Goal: Feedback & Contribution: Contribute content

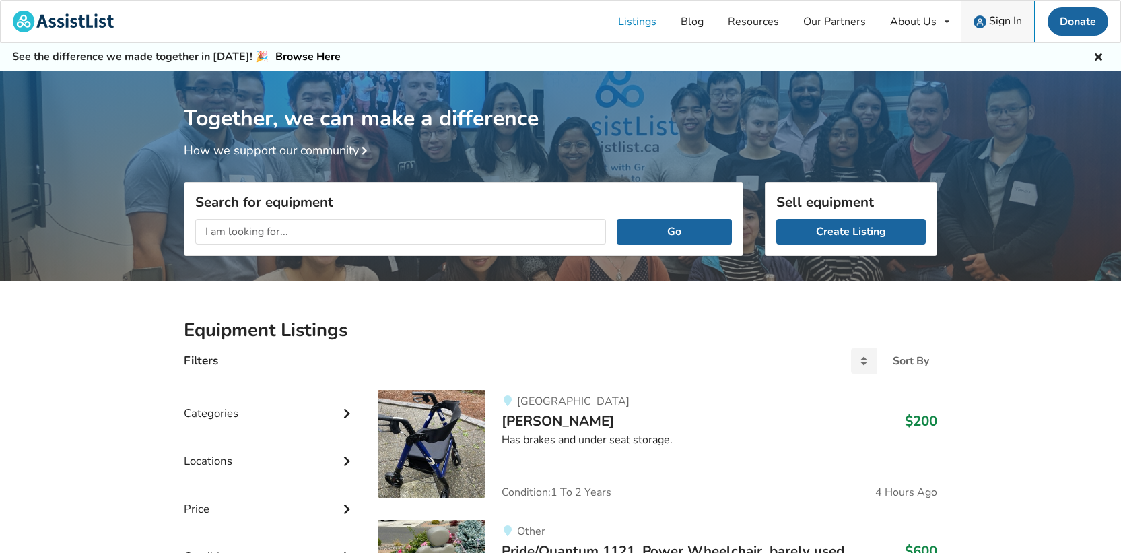
click at [1006, 23] on span "Sign In" at bounding box center [1005, 20] width 33 height 15
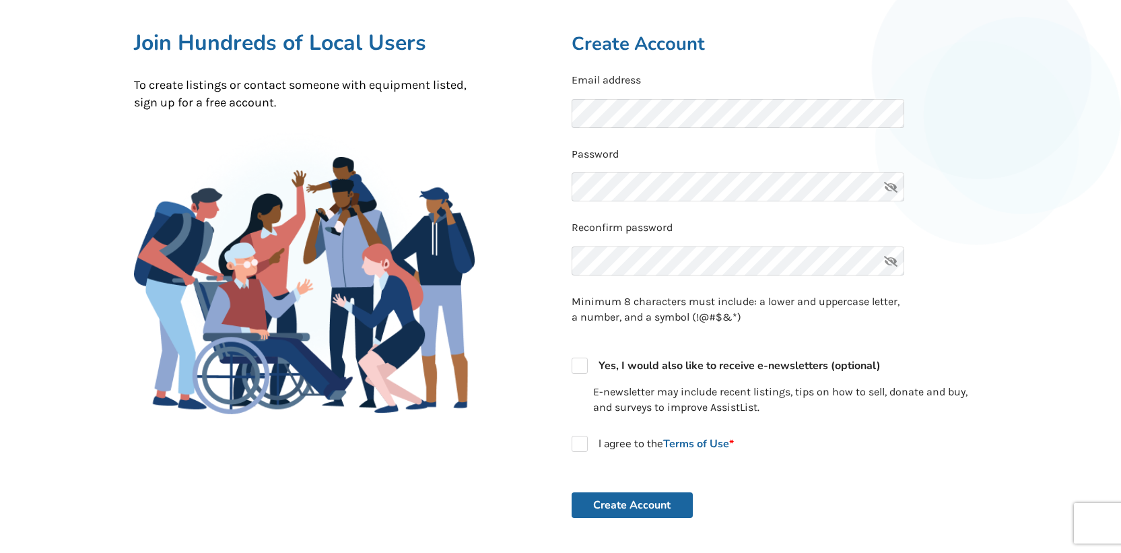
scroll to position [108, 0]
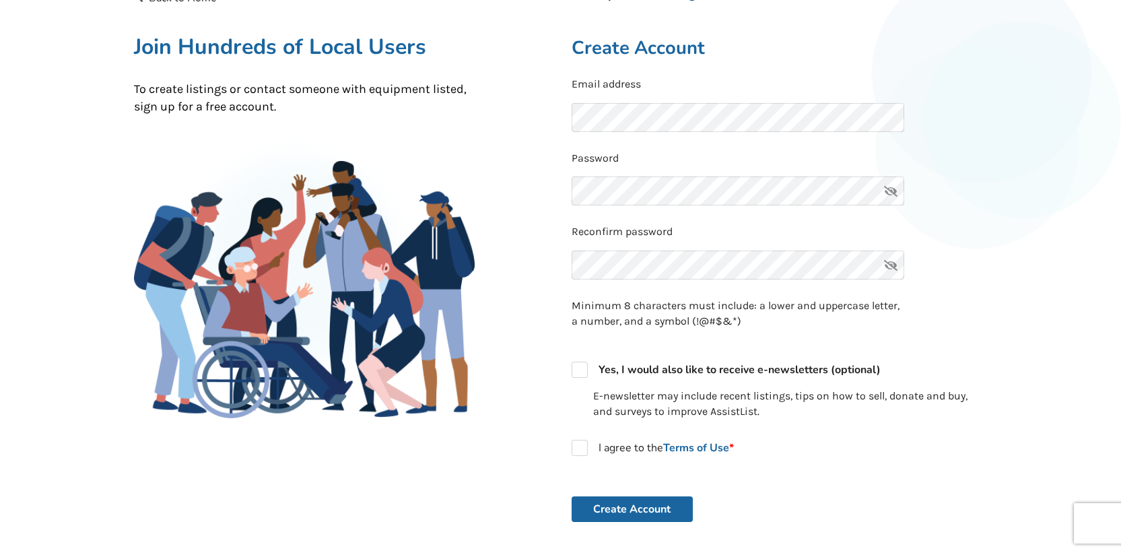
click at [891, 192] on icon at bounding box center [890, 190] width 27 height 29
click at [581, 445] on label "I agree to the Terms of Use *" at bounding box center [652, 448] width 162 height 16
checkbox input "true"
click at [615, 505] on button "Create Account" at bounding box center [631, 509] width 121 height 26
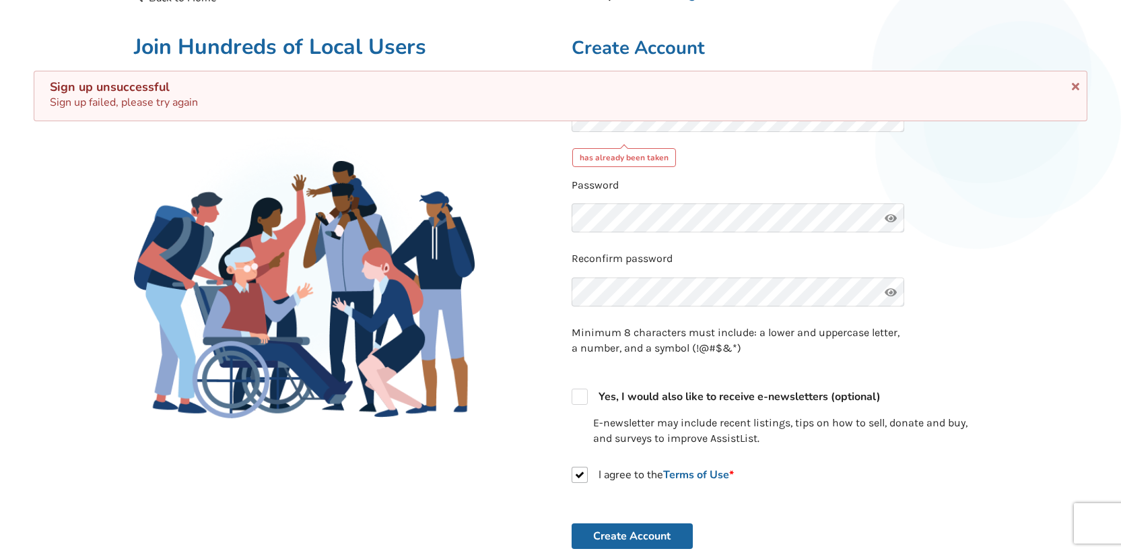
click at [1013, 248] on div "Back to Home Already a member? Log in . Join Hundreds of Local Users To create …" at bounding box center [560, 360] width 1121 height 794
click at [961, 170] on form "Email address has already been taken Password Reconfirm password Minimum 8 char…" at bounding box center [779, 313] width 416 height 472
click at [877, 25] on div "Already a member? Log in . Create Account Email address has already been taken …" at bounding box center [779, 334] width 437 height 689
click at [1078, 89] on icon at bounding box center [1075, 84] width 13 height 11
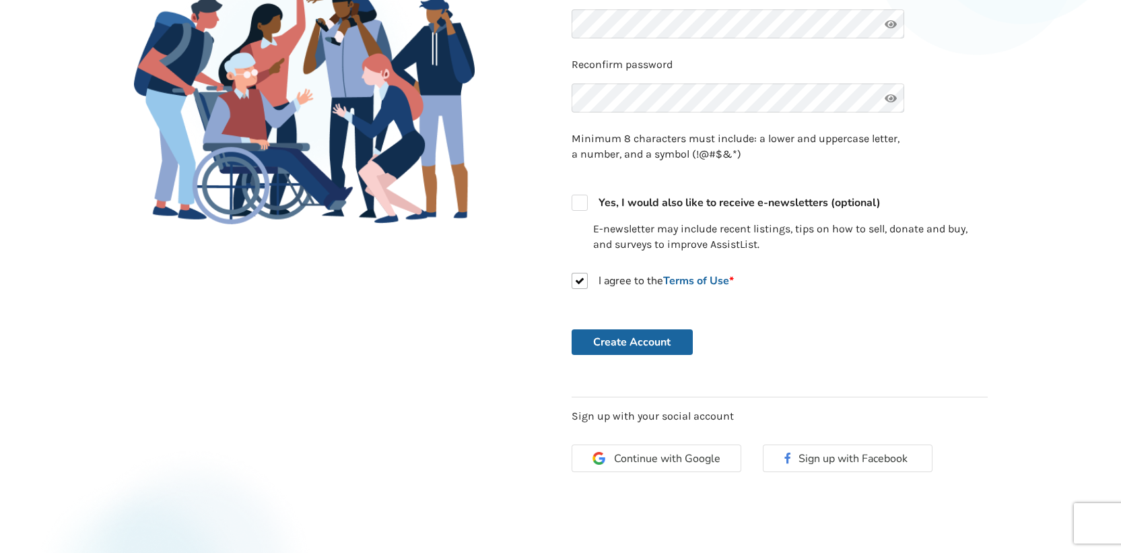
scroll to position [0, 0]
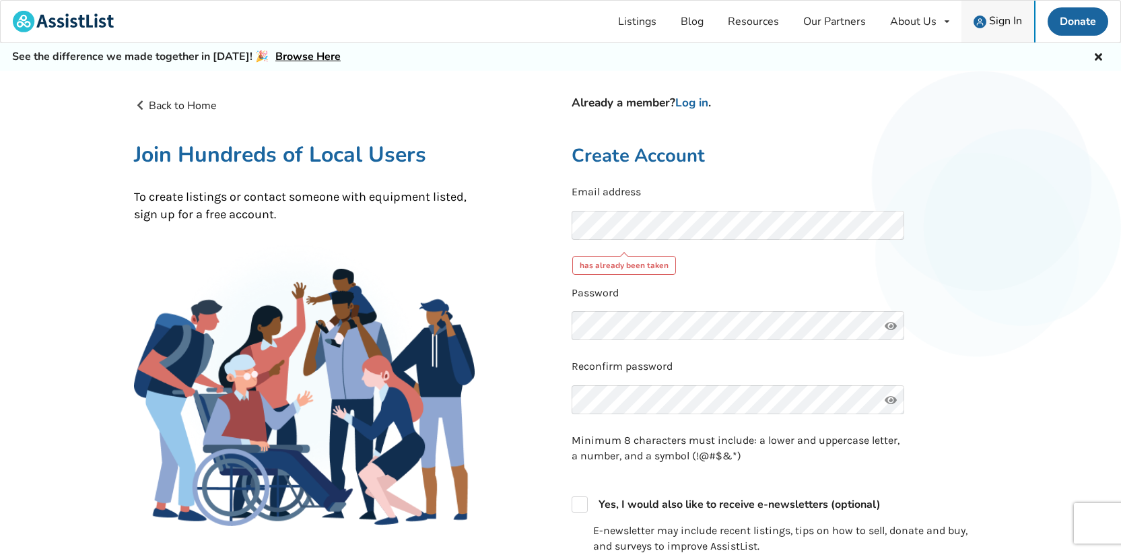
click at [999, 18] on span "Sign In" at bounding box center [1005, 20] width 33 height 15
click at [999, 20] on span "Sign In" at bounding box center [1005, 20] width 33 height 15
click at [702, 104] on link "Log in" at bounding box center [691, 102] width 33 height 15
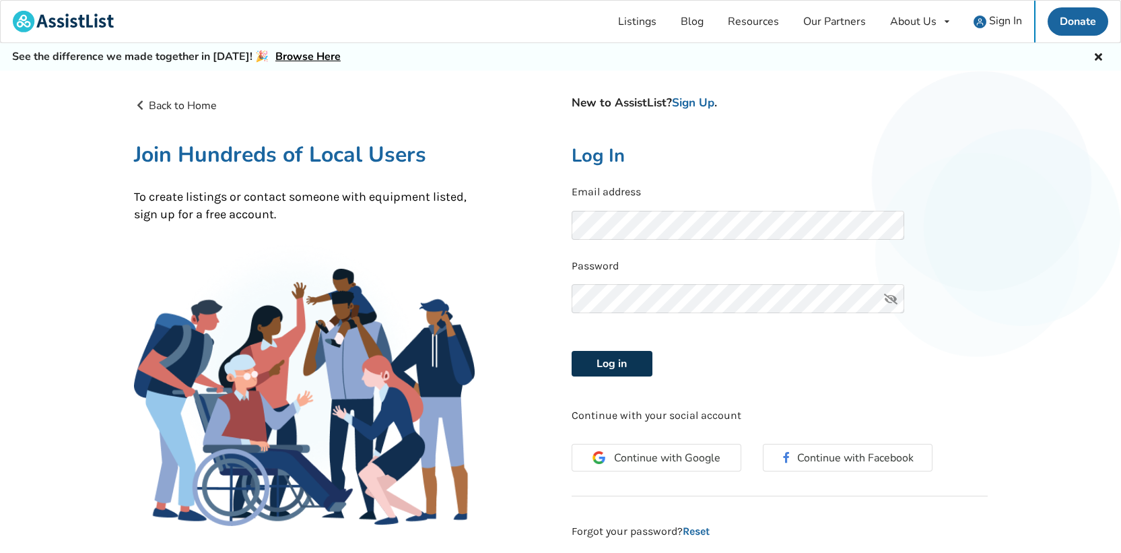
click at [627, 367] on button "Log in" at bounding box center [611, 364] width 81 height 26
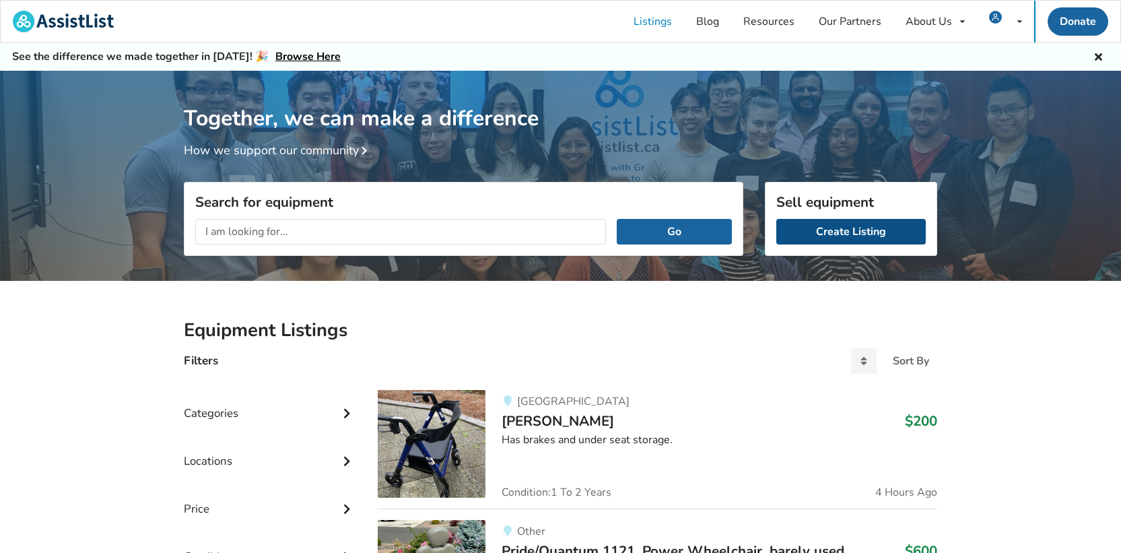
click at [870, 234] on link "Create Listing" at bounding box center [850, 232] width 149 height 26
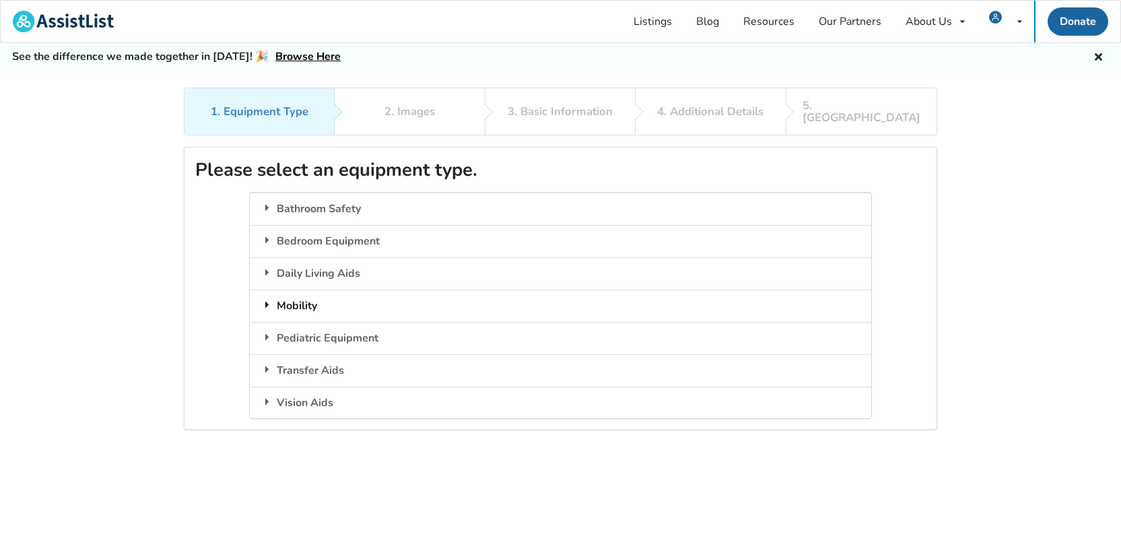
click at [402, 301] on div "Mobility" at bounding box center [560, 305] width 621 height 32
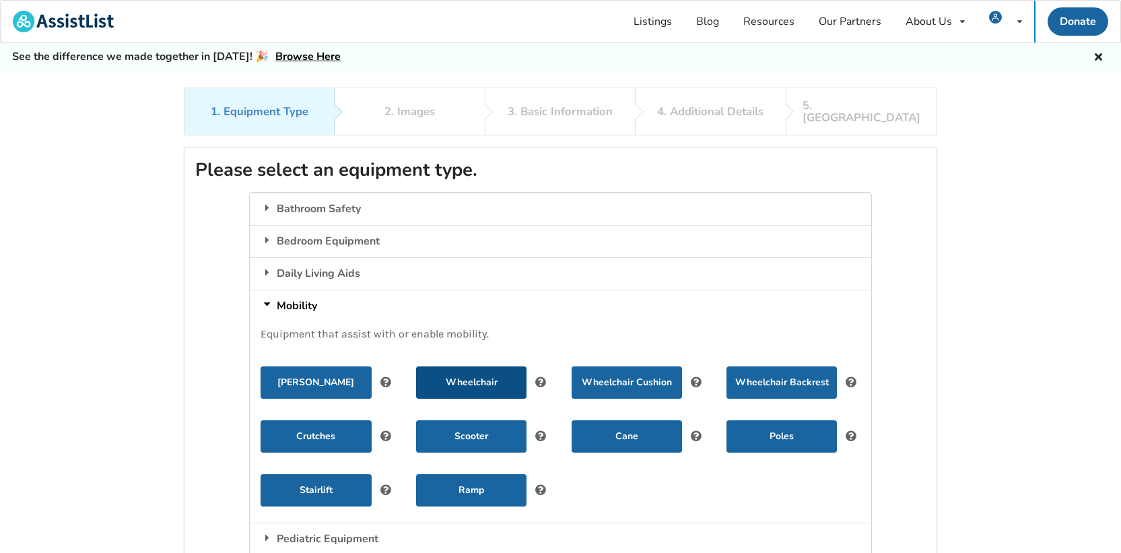
click at [483, 374] on button "Wheelchair" at bounding box center [471, 382] width 110 height 32
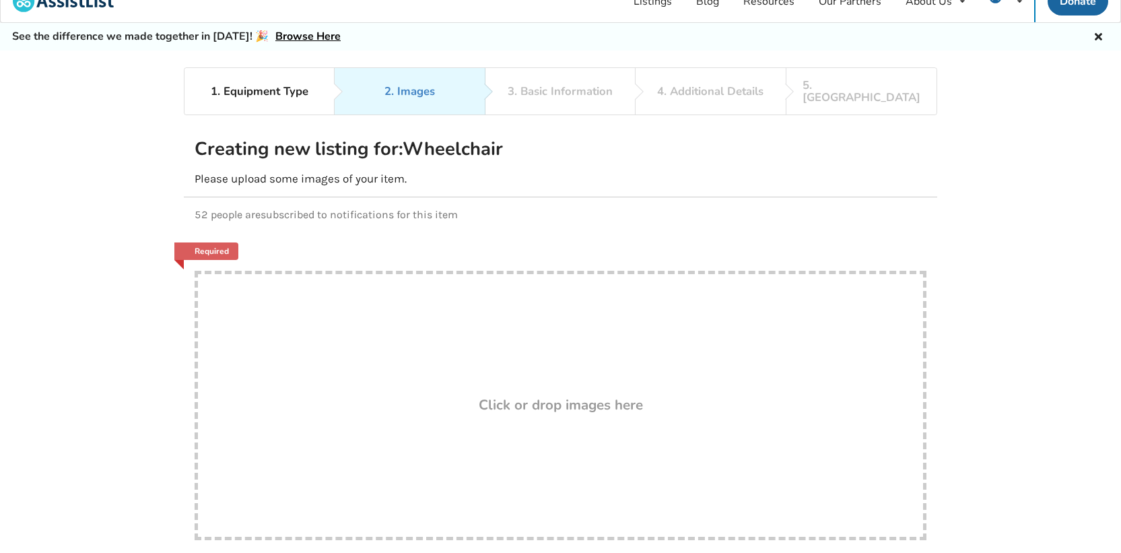
scroll to position [22, 0]
click at [581, 394] on h3 "Click or drop images here" at bounding box center [561, 402] width 164 height 17
type input "C:\fakepath\Wheelchair.jpg"
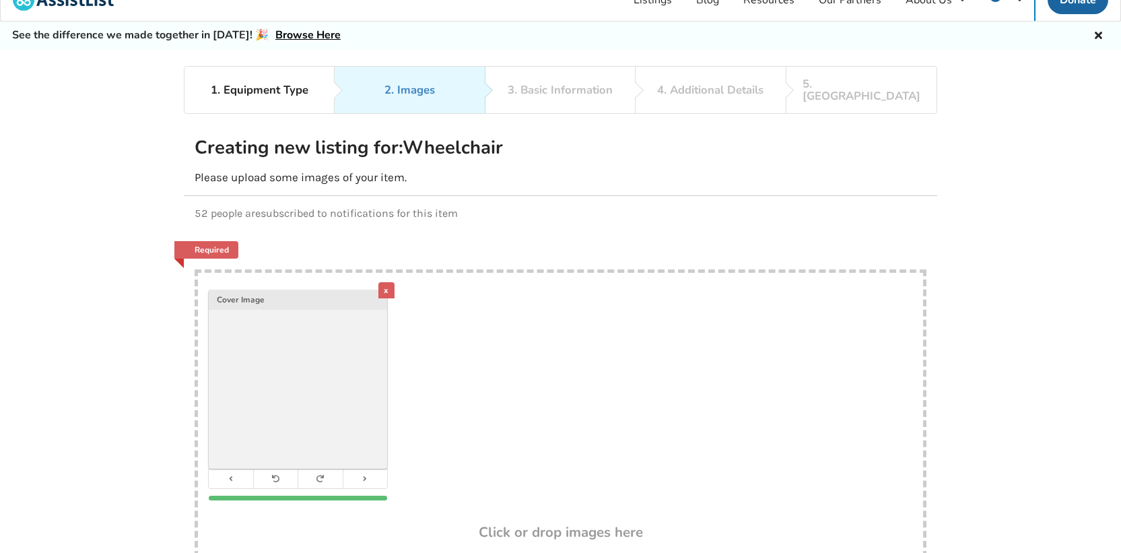
scroll to position [151, 0]
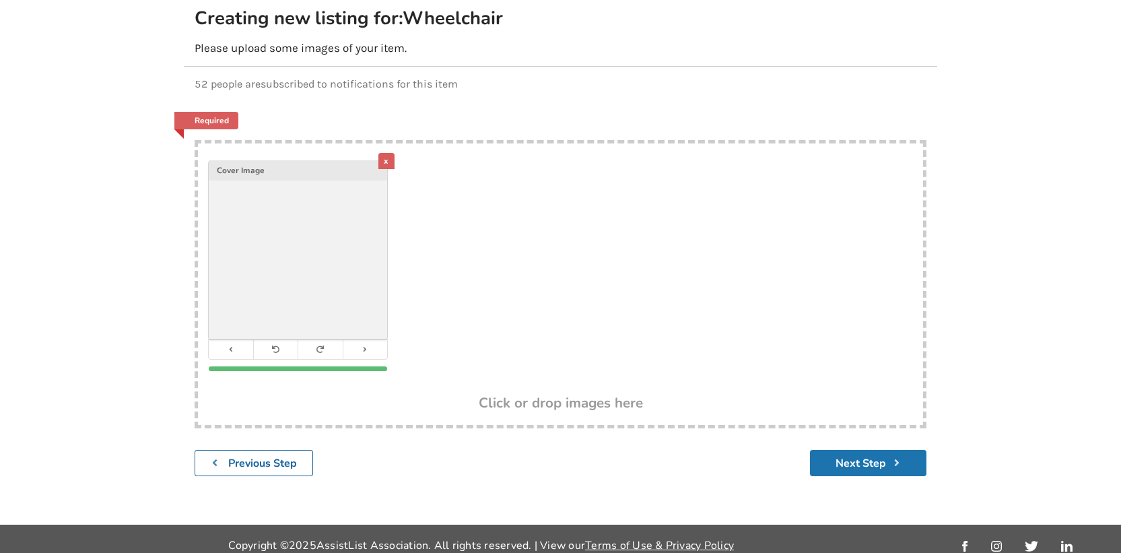
click at [872, 450] on button "Next Step" at bounding box center [868, 463] width 116 height 26
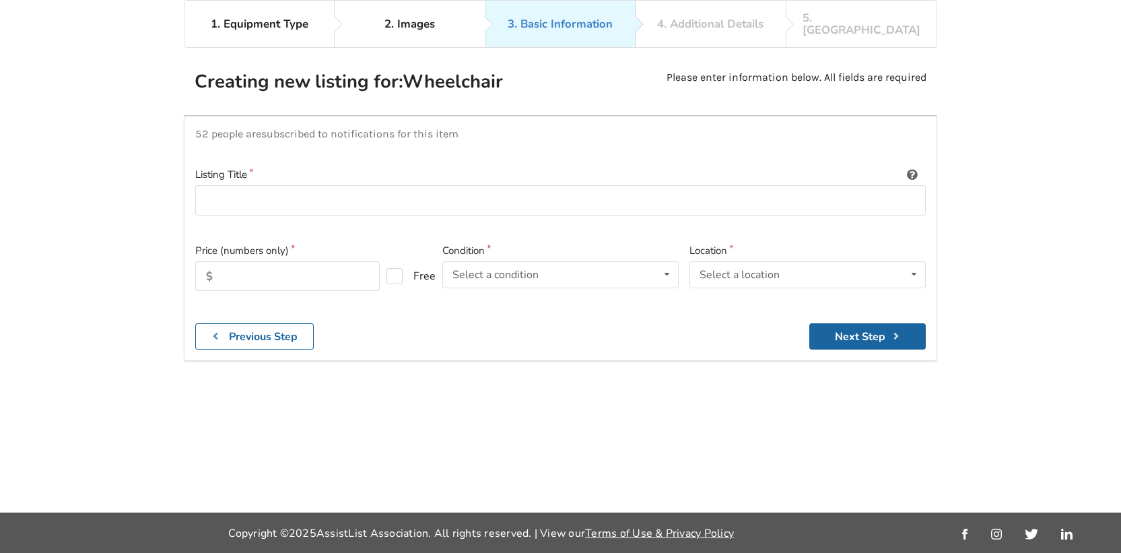
scroll to position [87, 0]
click at [629, 188] on input at bounding box center [560, 200] width 730 height 30
type input "Quantum 4 Power wheelchair"
type input "5"
click at [403, 268] on label "Free" at bounding box center [405, 276] width 38 height 16
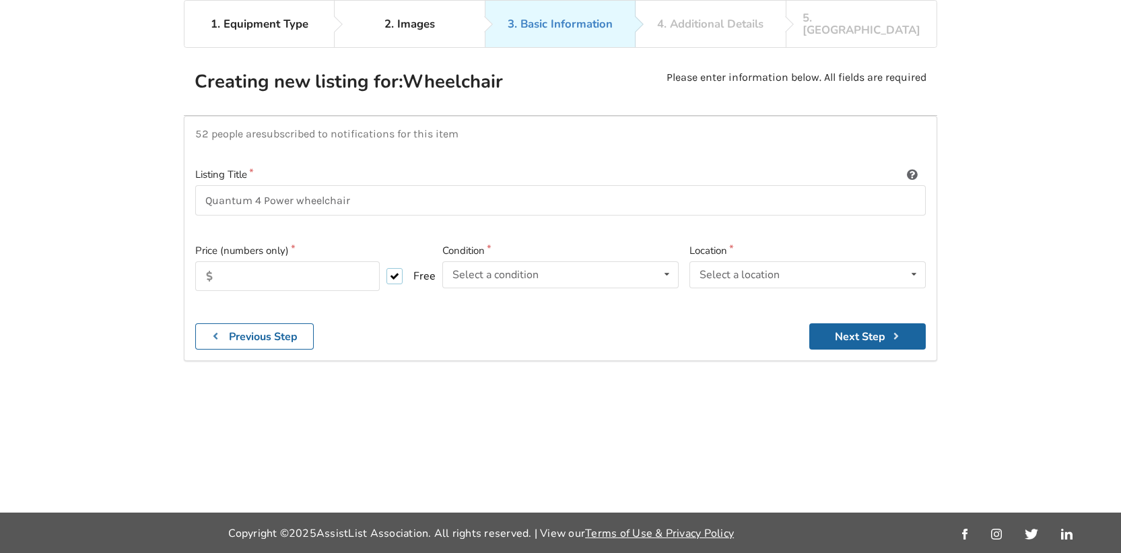
checkbox input "true"
click at [668, 265] on icon at bounding box center [667, 274] width 20 height 25
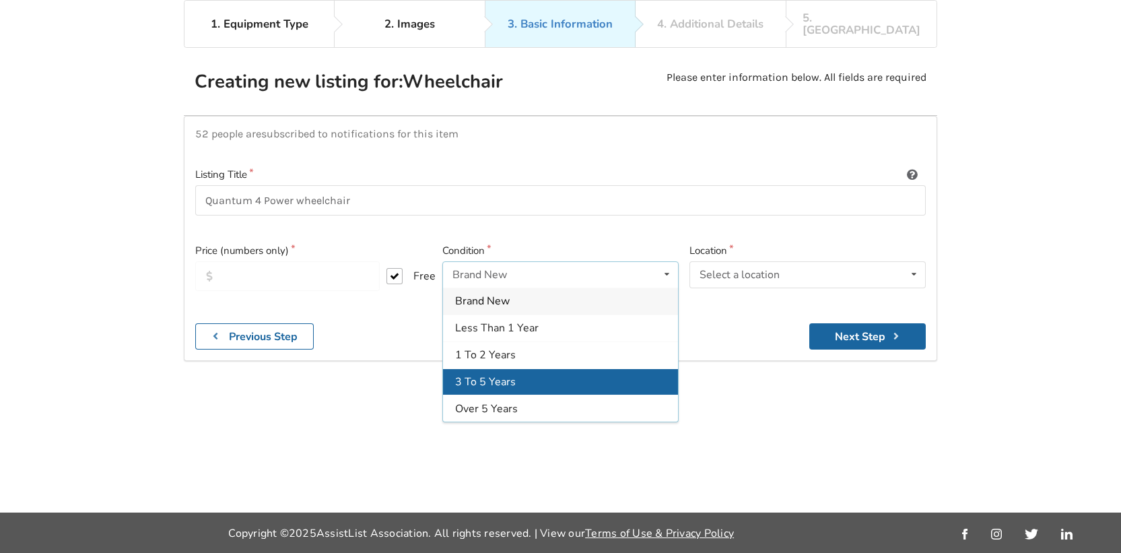
click at [622, 371] on div "3 To 5 Years" at bounding box center [560, 381] width 235 height 27
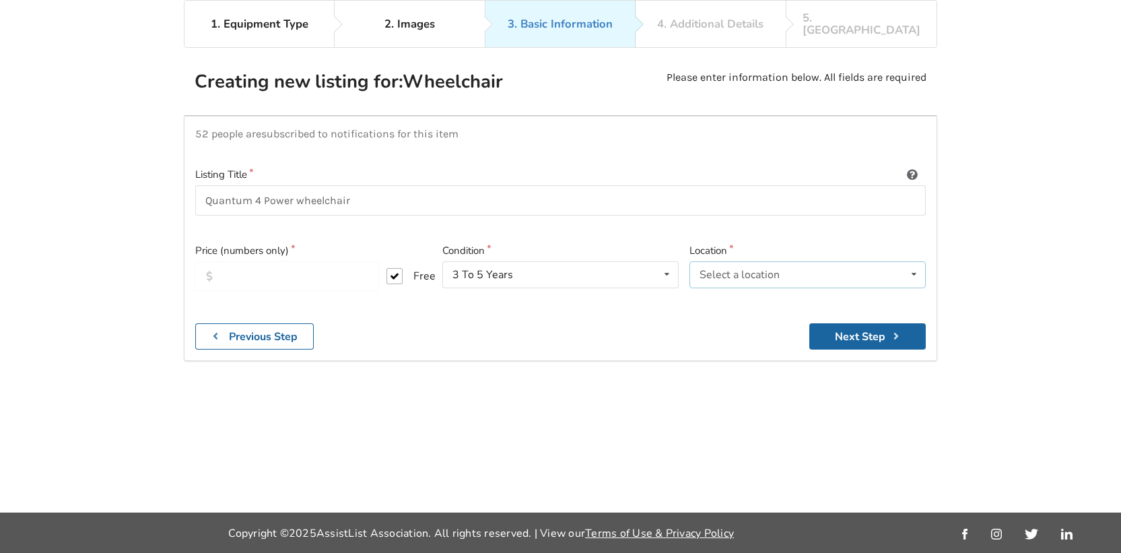
click at [913, 262] on icon at bounding box center [914, 274] width 20 height 25
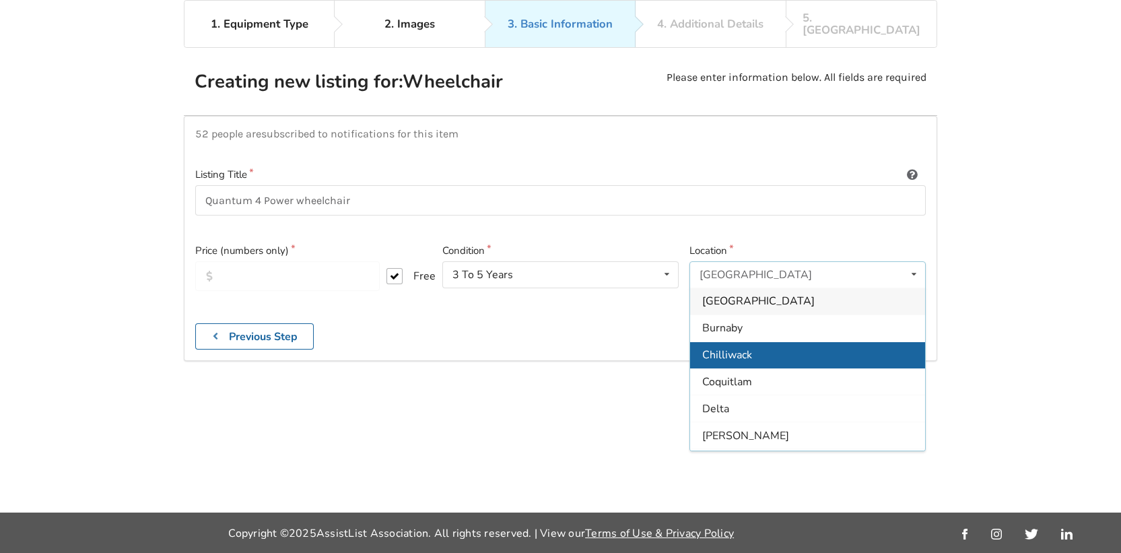
click at [827, 341] on div "Chilliwack" at bounding box center [807, 354] width 235 height 27
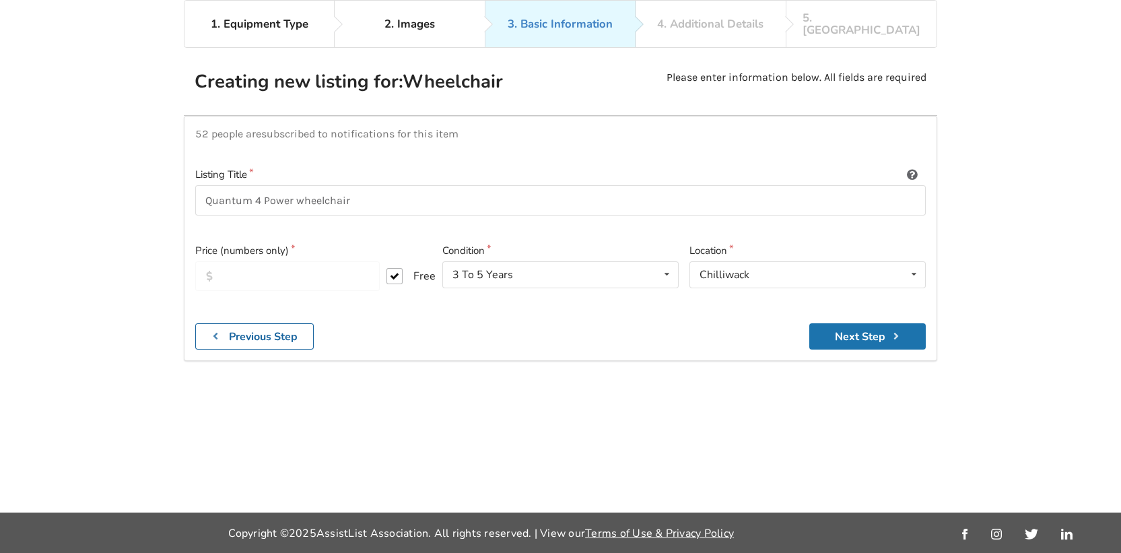
click at [868, 323] on button "Next Step" at bounding box center [867, 336] width 116 height 26
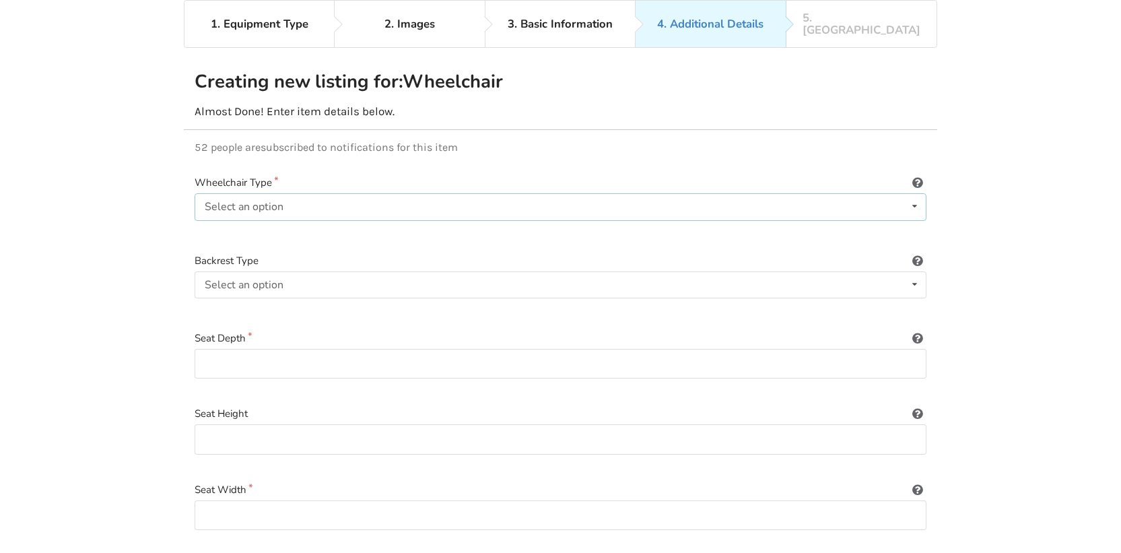
click at [916, 196] on icon at bounding box center [915, 206] width 20 height 25
click at [900, 222] on div "Power/electric" at bounding box center [560, 233] width 730 height 27
click at [913, 274] on icon at bounding box center [915, 284] width 20 height 25
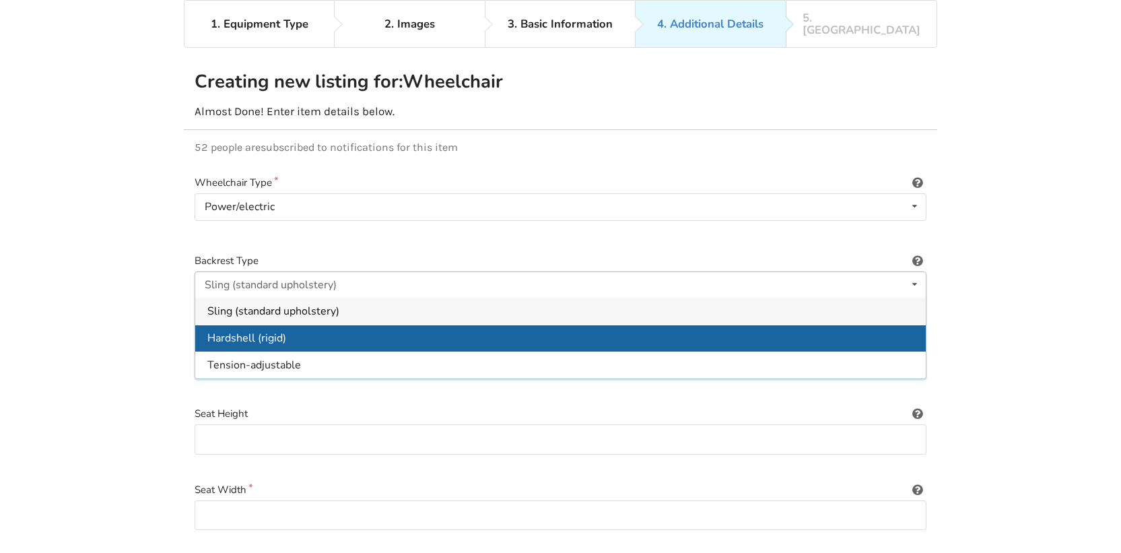
click at [890, 324] on div "Hardshell (rigid)" at bounding box center [560, 337] width 730 height 27
click at [890, 330] on label "Seat Depth" at bounding box center [561, 337] width 732 height 15
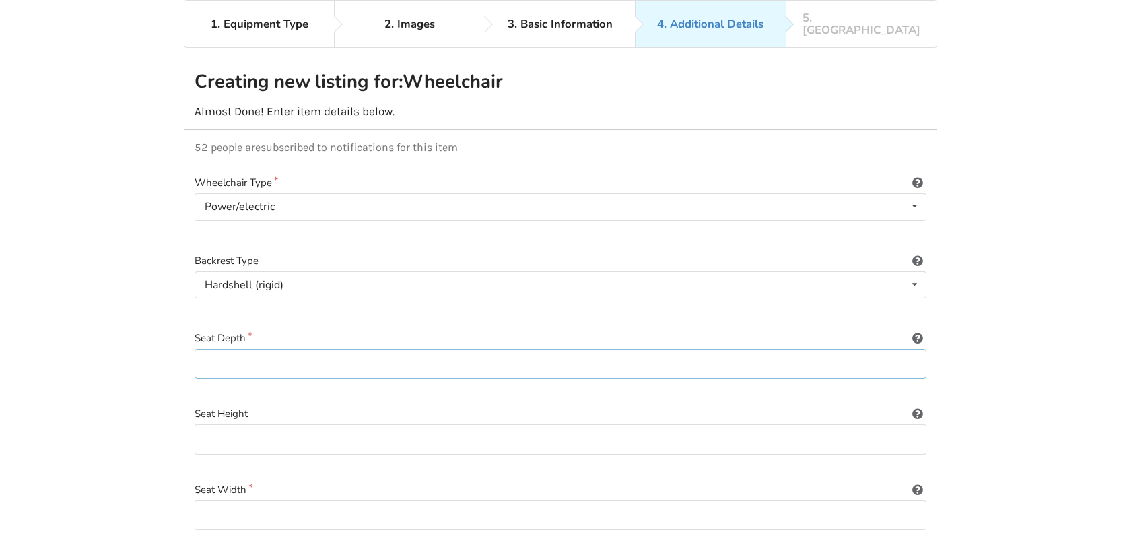
click at [915, 353] on input at bounding box center [561, 364] width 732 height 30
type input "16""
click at [840, 424] on input at bounding box center [561, 439] width 732 height 30
type input "16""
click at [680, 500] on input at bounding box center [561, 515] width 732 height 30
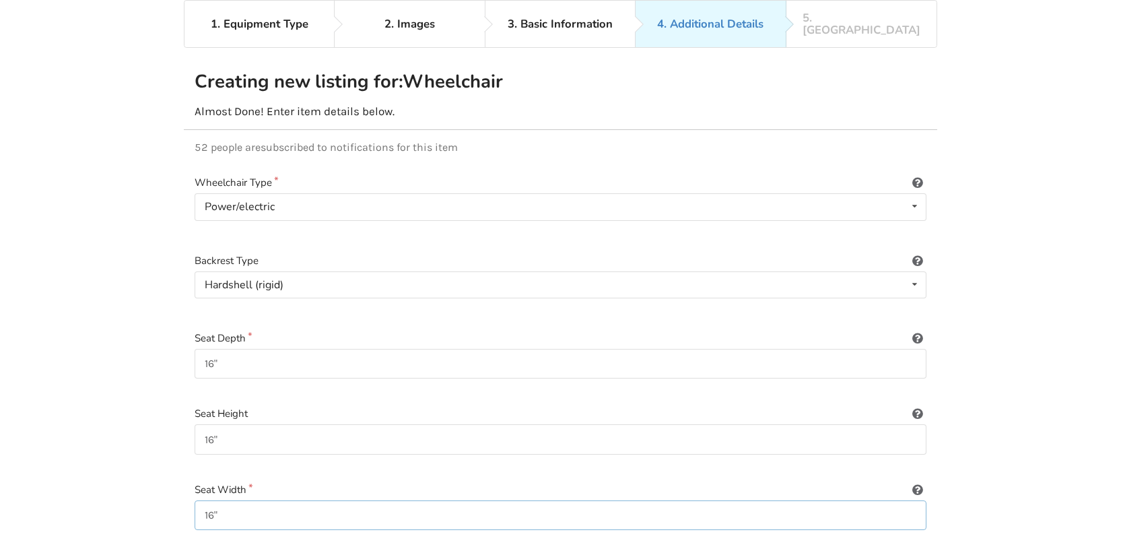
type input "16""
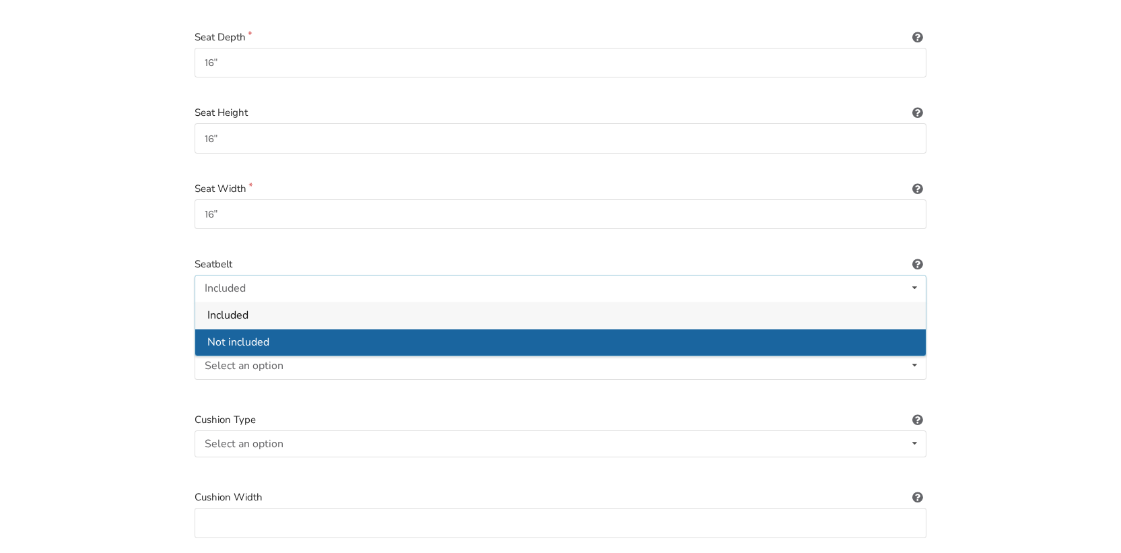
click at [801, 340] on div "Not included" at bounding box center [560, 341] width 730 height 27
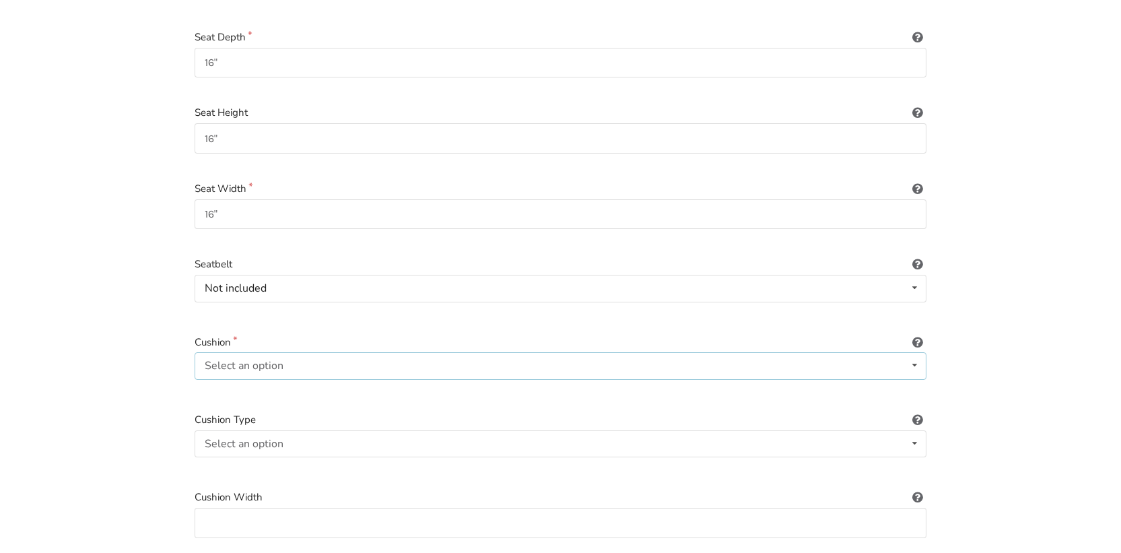
click at [907, 353] on icon at bounding box center [915, 365] width 20 height 25
click at [902, 380] on div "Included" at bounding box center [560, 392] width 730 height 27
drag, startPoint x: 909, startPoint y: 433, endPoint x: 902, endPoint y: 382, distance: 51.7
click at [909, 433] on icon at bounding box center [915, 443] width 20 height 25
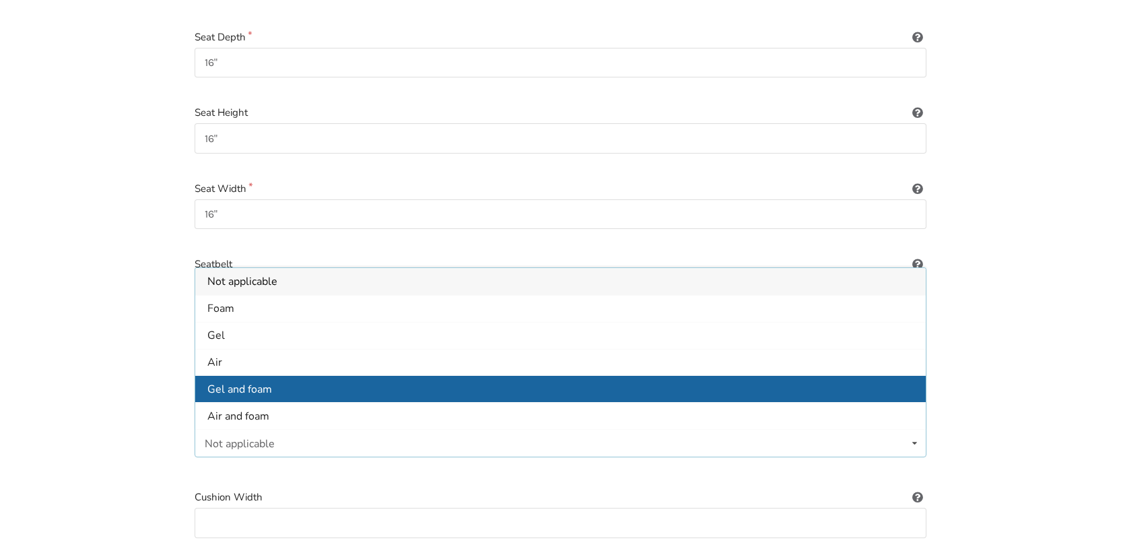
click at [748, 384] on div "Gel and foam" at bounding box center [560, 388] width 730 height 27
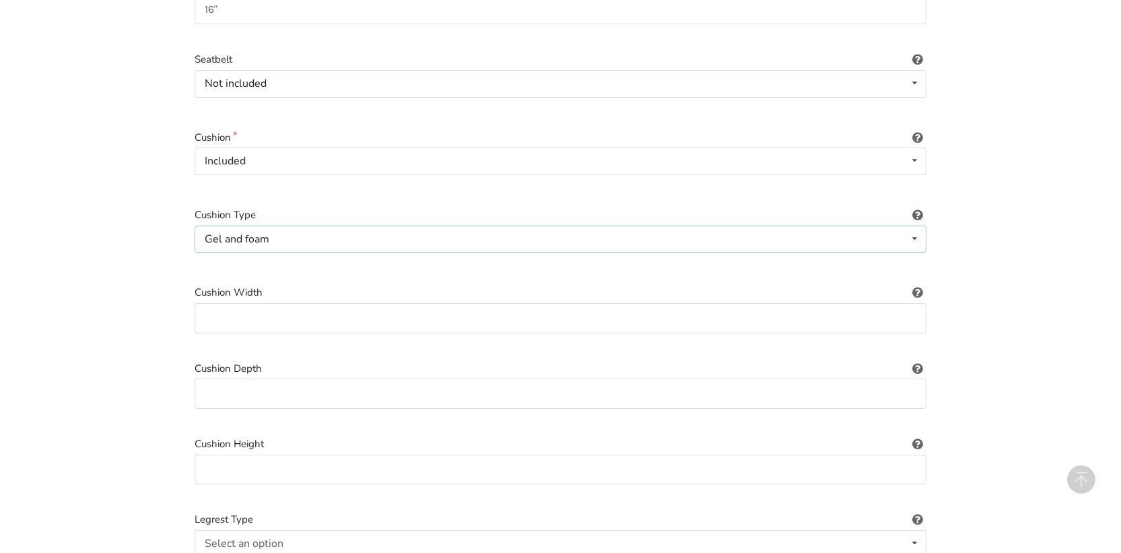
scroll to position [647, 0]
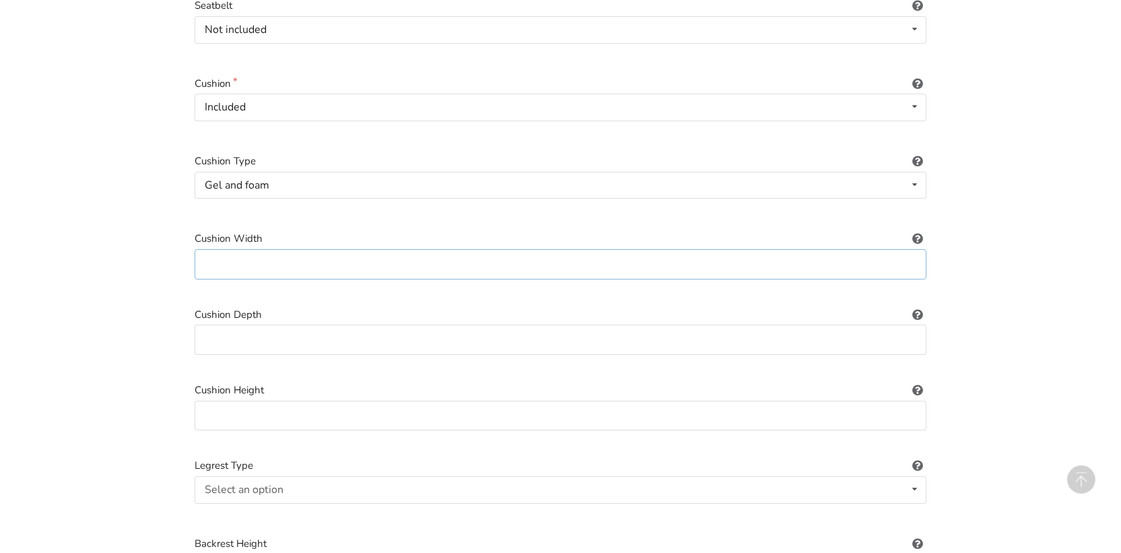
click at [905, 255] on input at bounding box center [561, 264] width 732 height 30
type input "16""
type input "4""
type input "16""
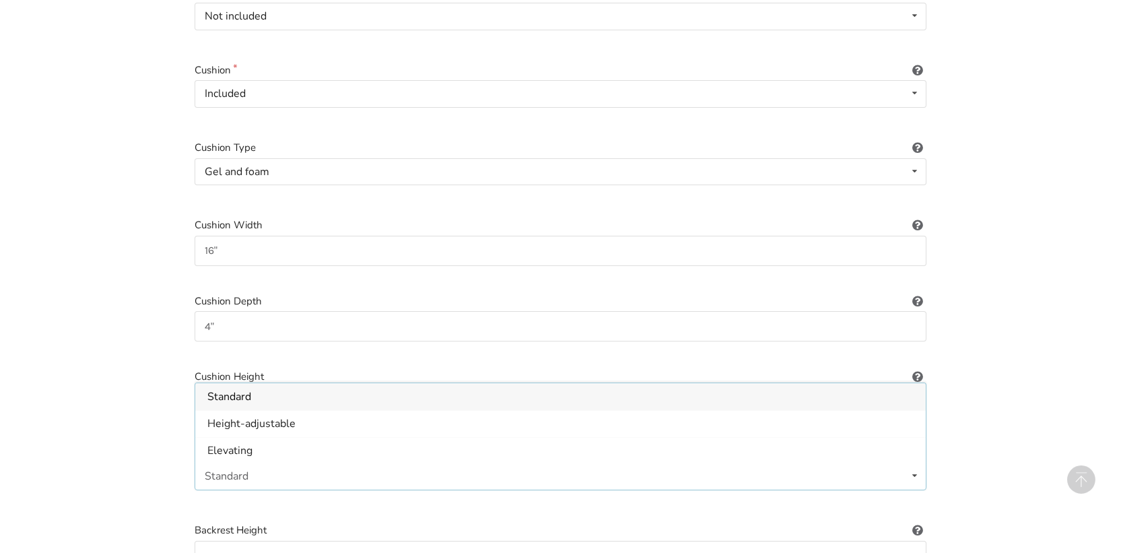
scroll to position [722, 0]
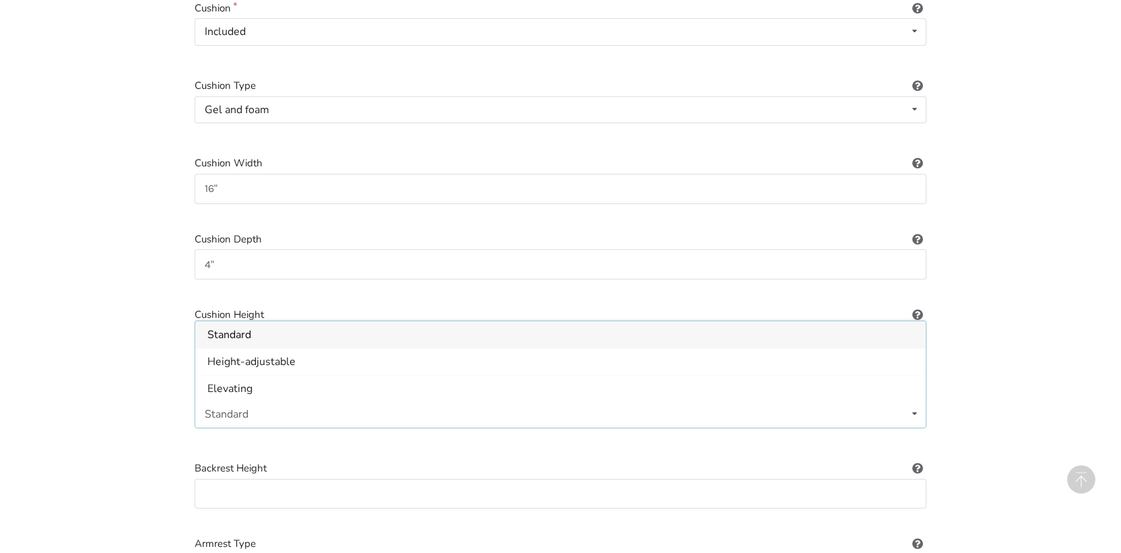
click at [449, 326] on div "Standard" at bounding box center [560, 334] width 730 height 27
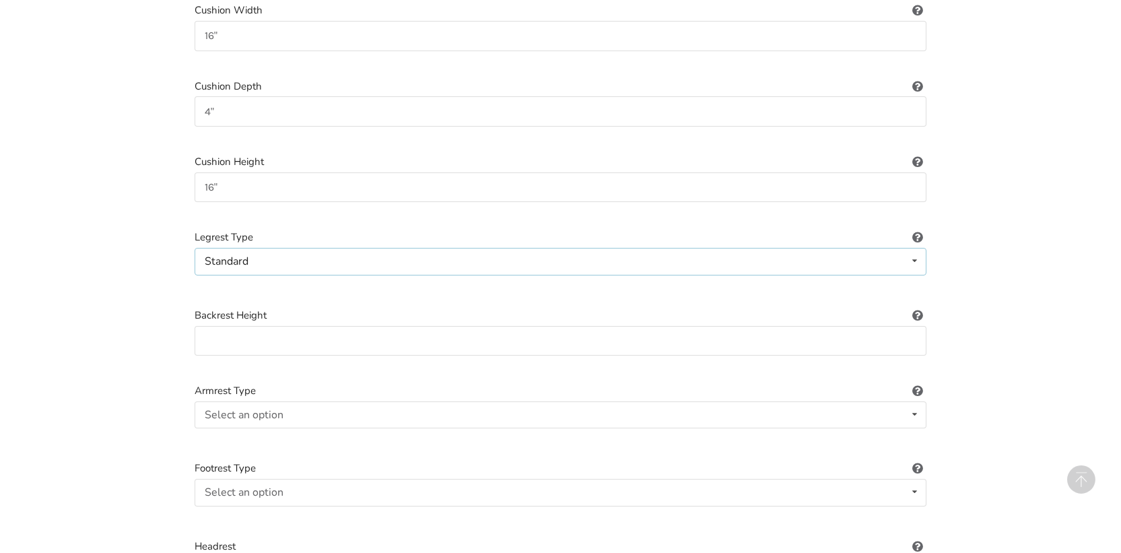
scroll to position [905, 0]
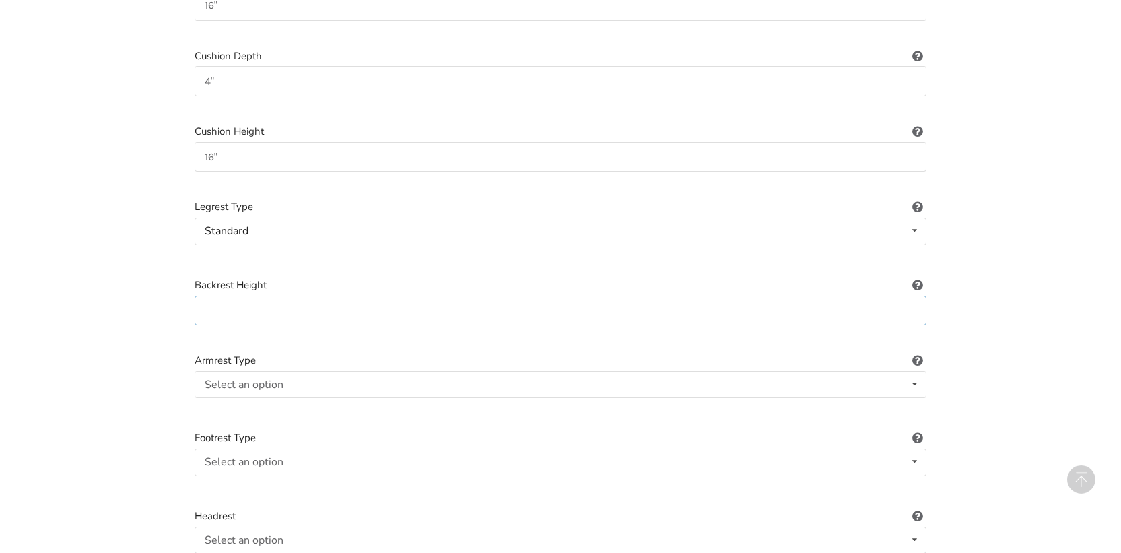
click at [911, 300] on input at bounding box center [561, 310] width 732 height 30
type input "20""
click at [742, 398] on div "Fixed" at bounding box center [560, 410] width 730 height 27
click at [913, 449] on icon at bounding box center [915, 461] width 20 height 25
click at [903, 477] on div "Standard" at bounding box center [560, 488] width 730 height 27
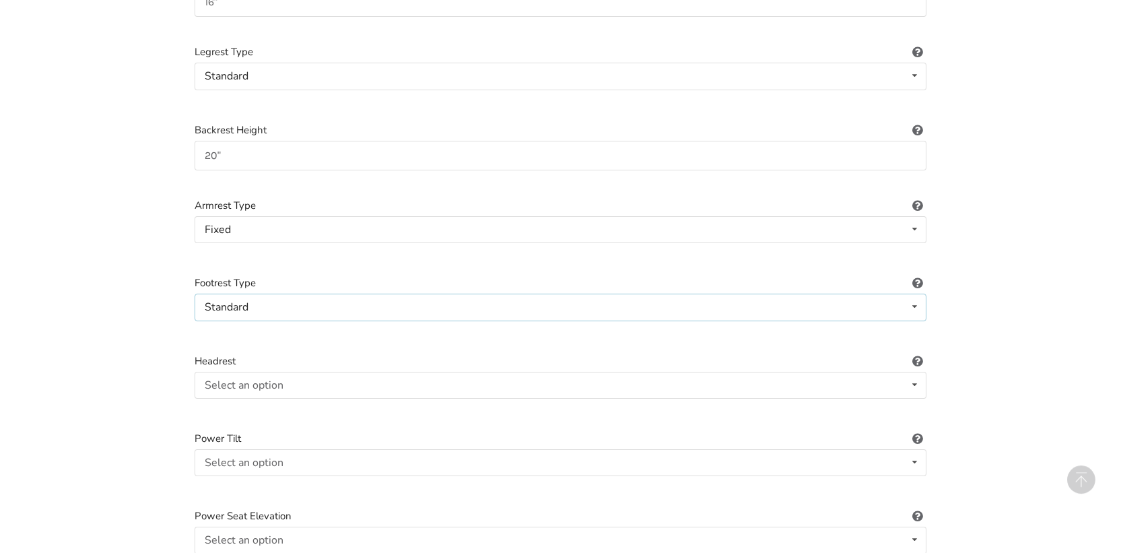
scroll to position [1078, 0]
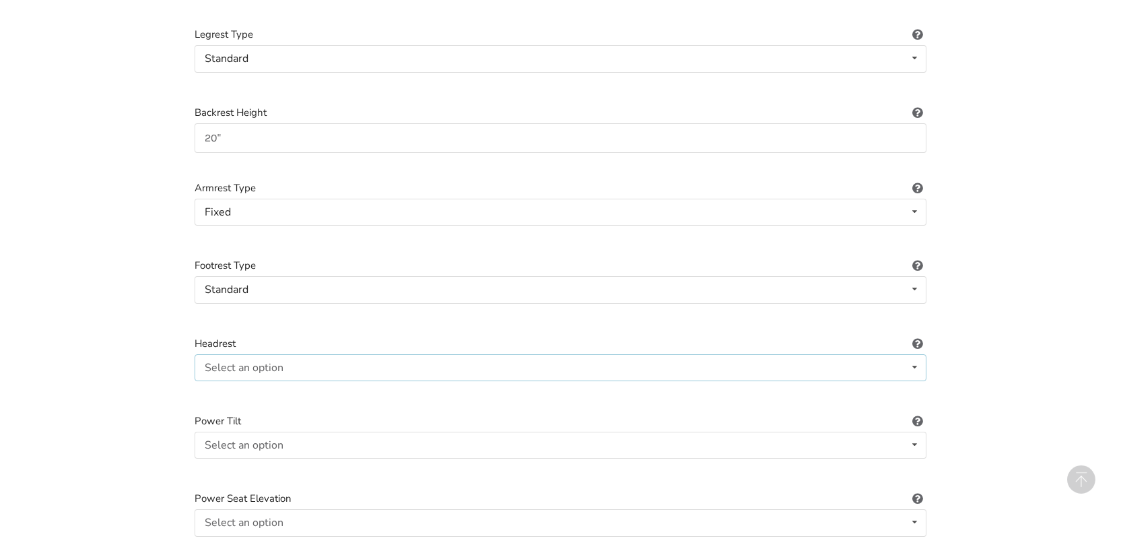
click at [916, 355] on icon at bounding box center [915, 367] width 20 height 25
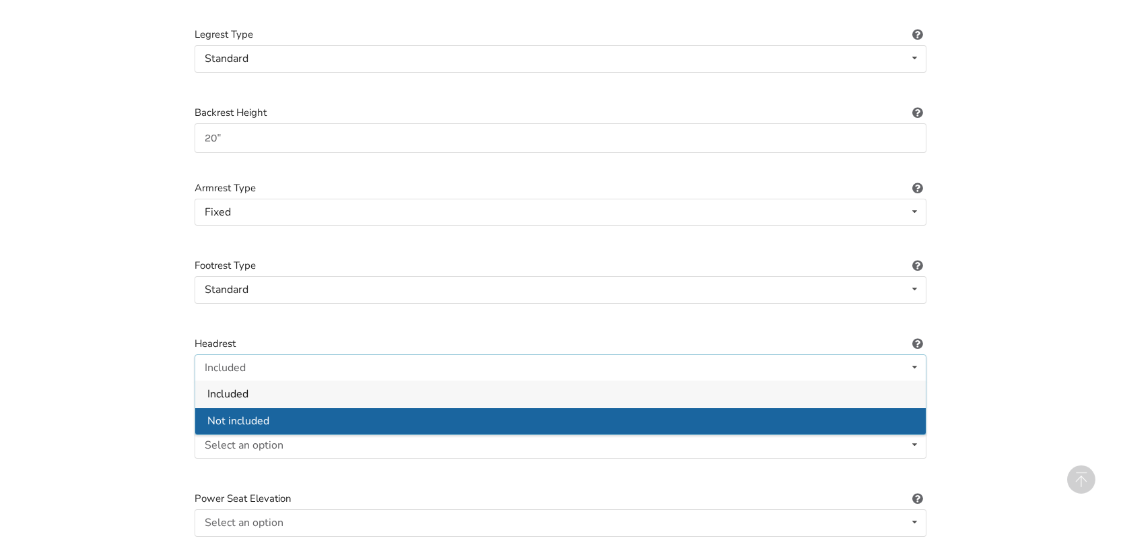
click at [906, 415] on div "Not included" at bounding box center [560, 420] width 730 height 27
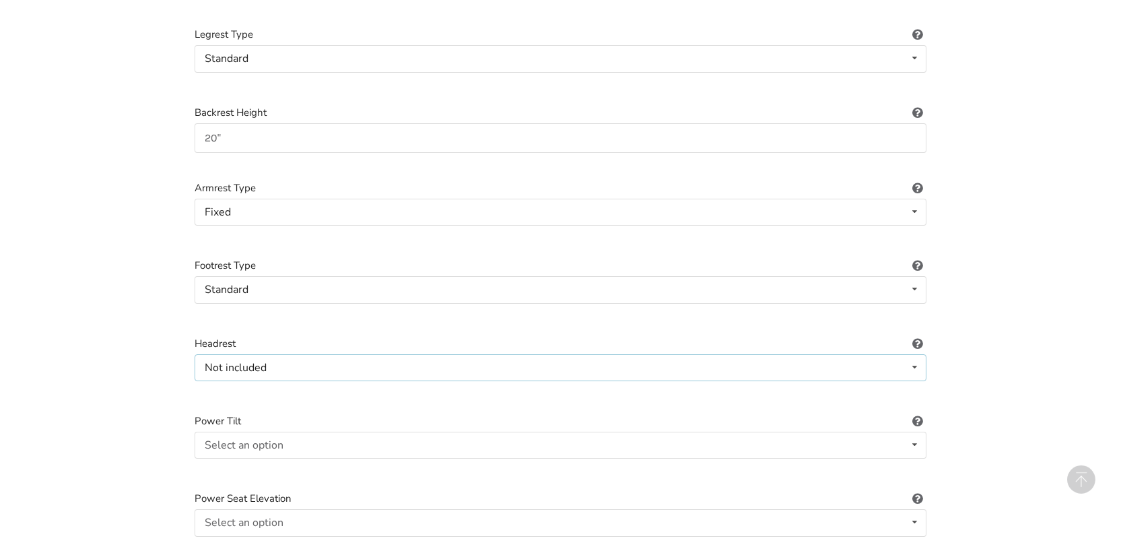
scroll to position [1196, 0]
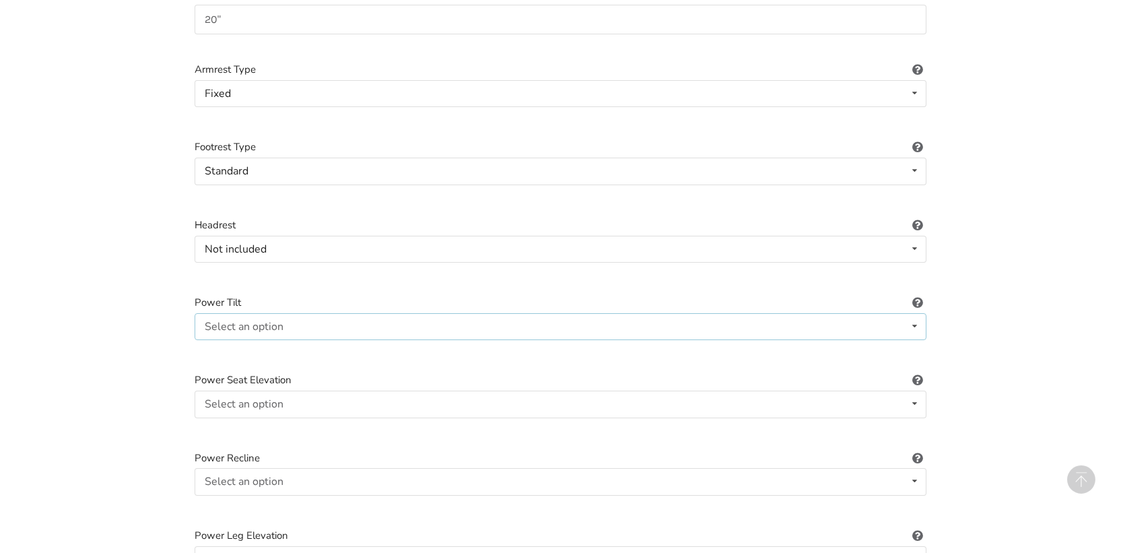
click at [915, 318] on icon at bounding box center [915, 326] width 20 height 25
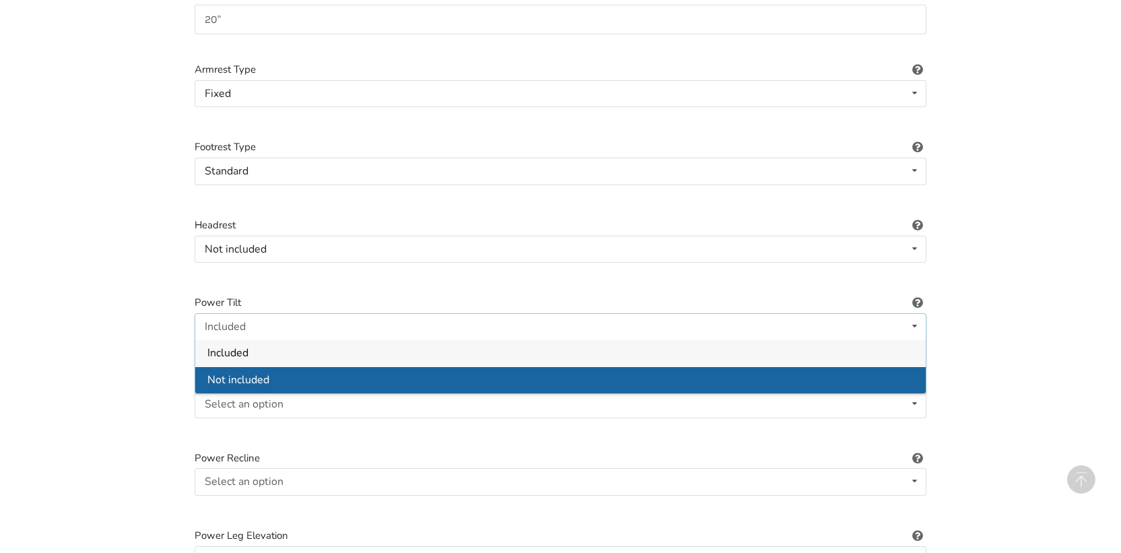
click at [907, 374] on div "Not included" at bounding box center [560, 379] width 730 height 27
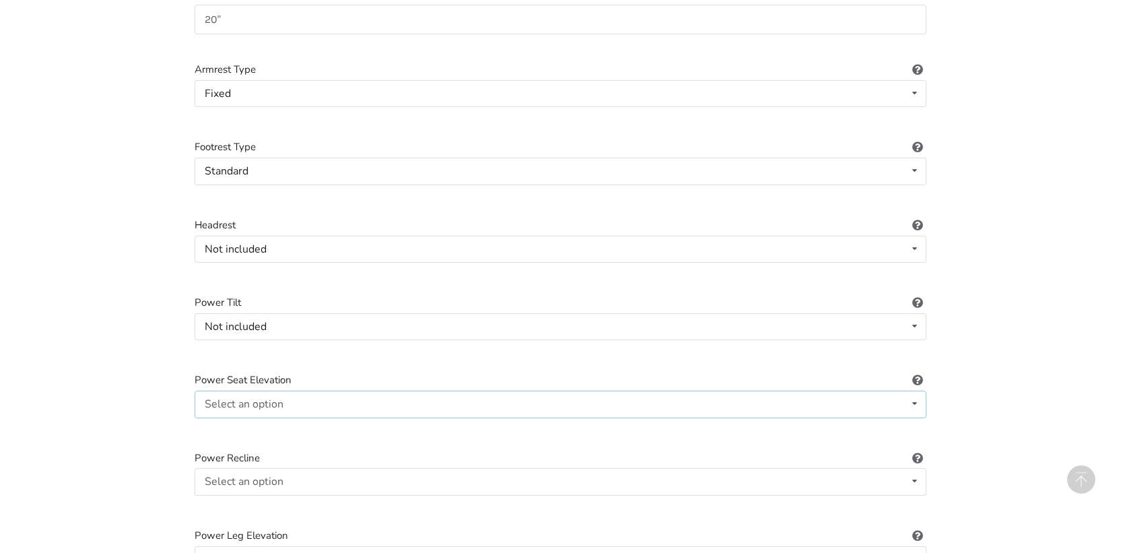
click at [918, 392] on icon at bounding box center [915, 403] width 20 height 25
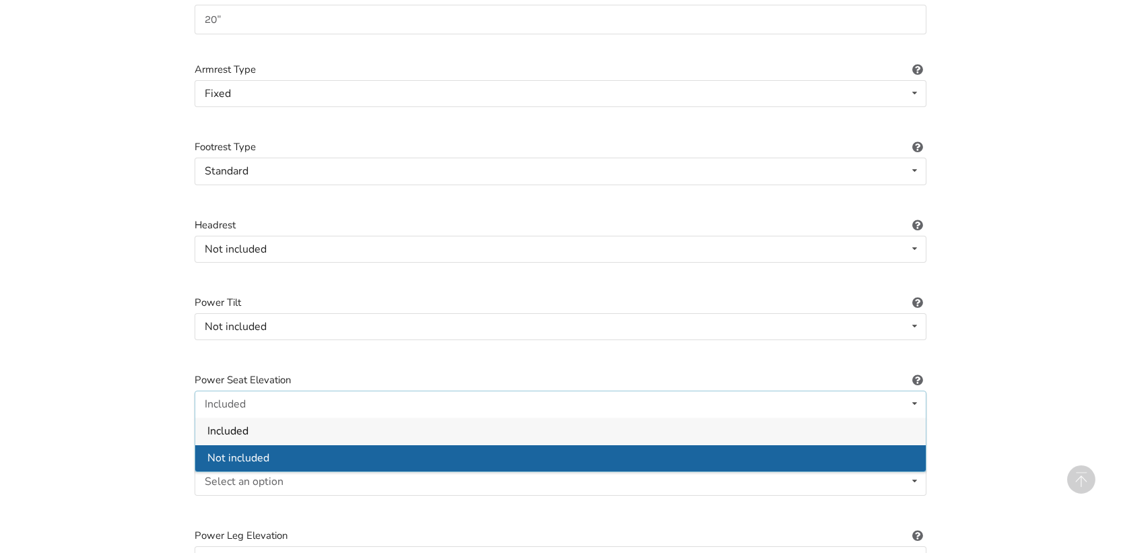
click at [891, 444] on div "Not included" at bounding box center [560, 457] width 730 height 27
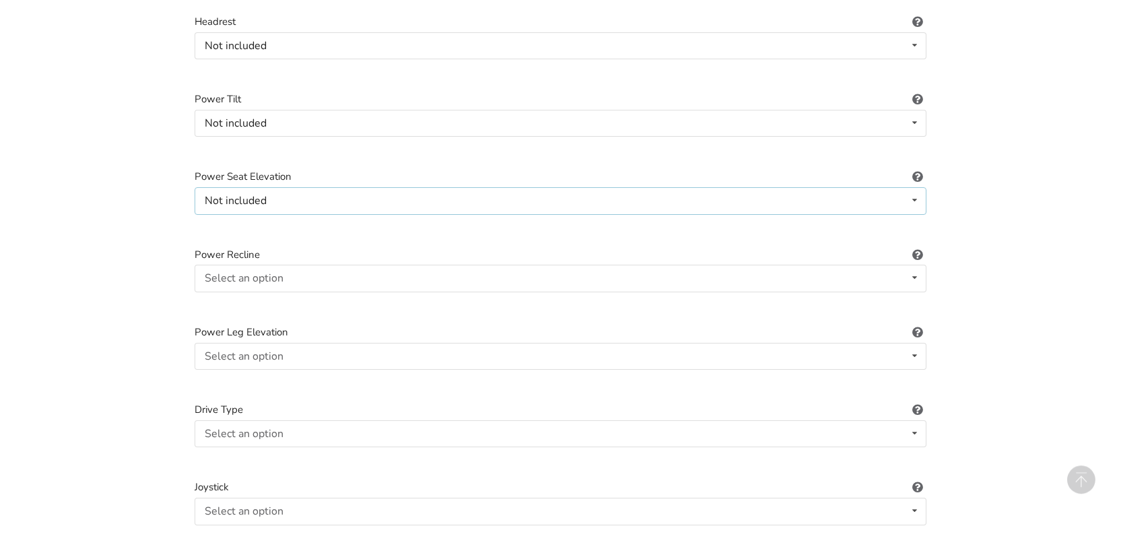
scroll to position [1444, 0]
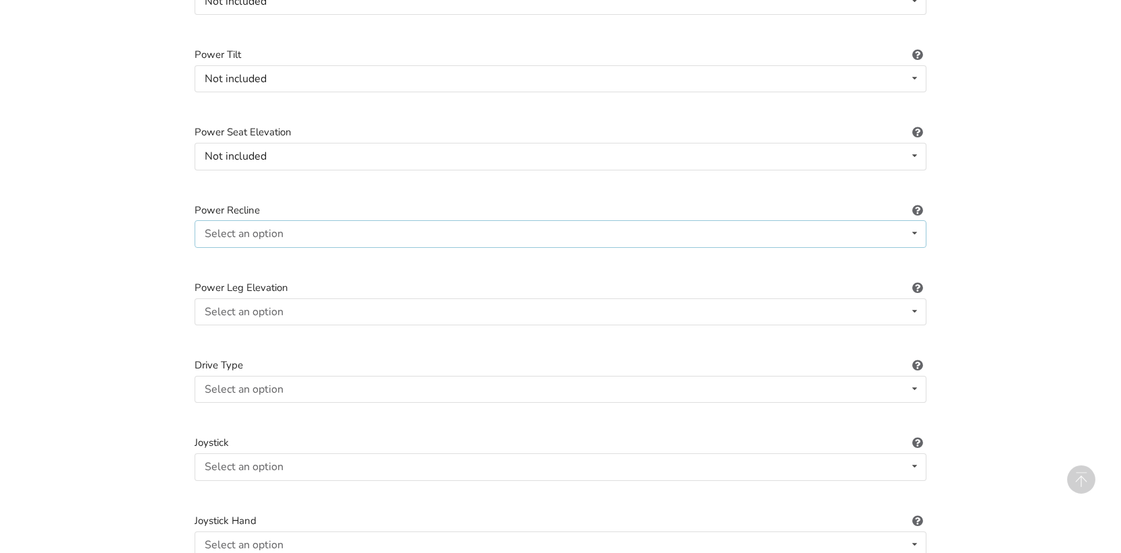
click at [915, 222] on icon at bounding box center [915, 233] width 20 height 25
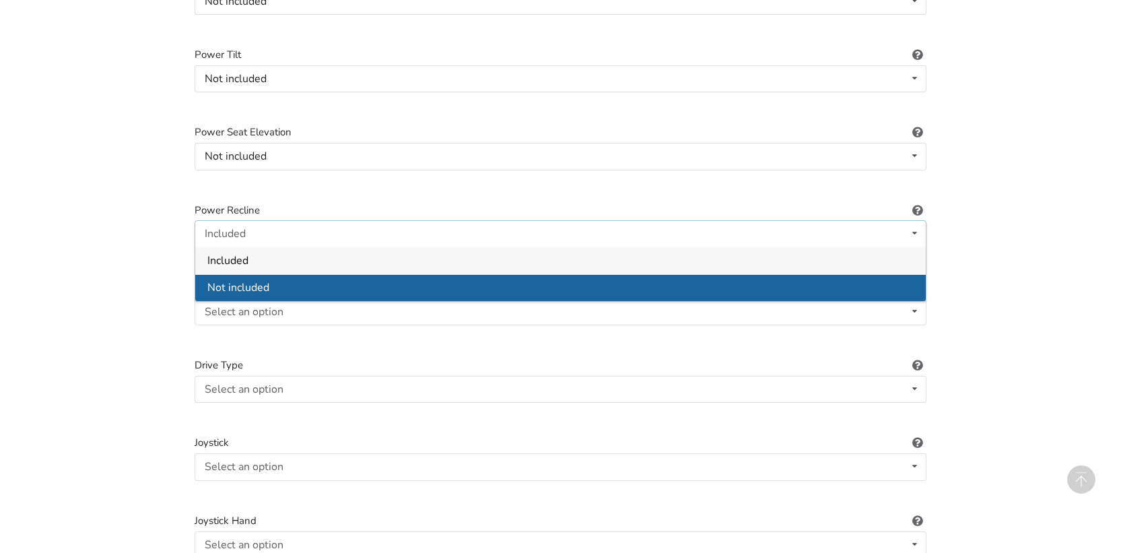
click at [905, 280] on div "Not included" at bounding box center [560, 287] width 730 height 27
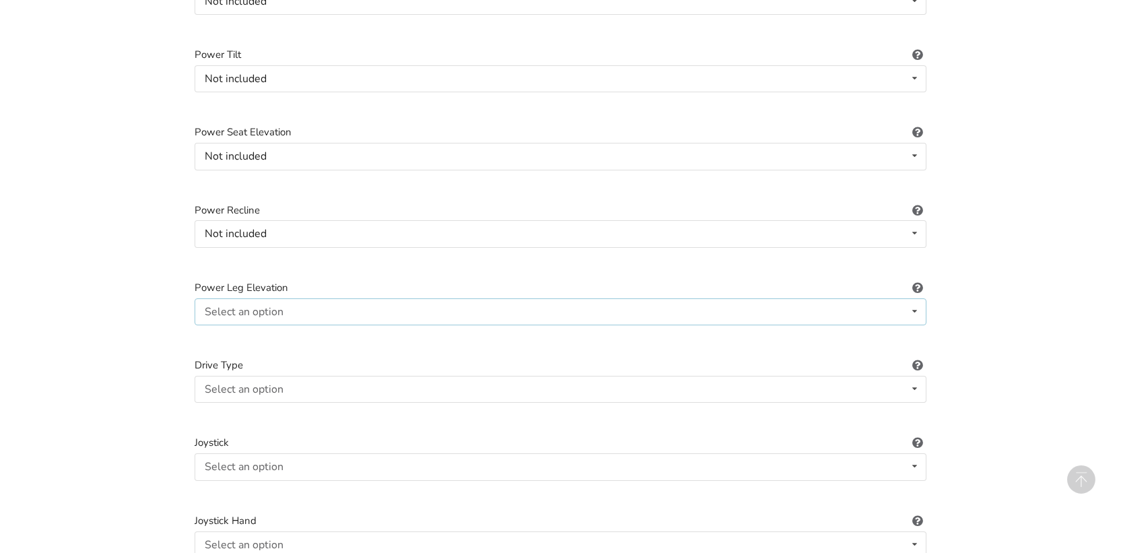
click at [917, 301] on icon at bounding box center [915, 311] width 20 height 25
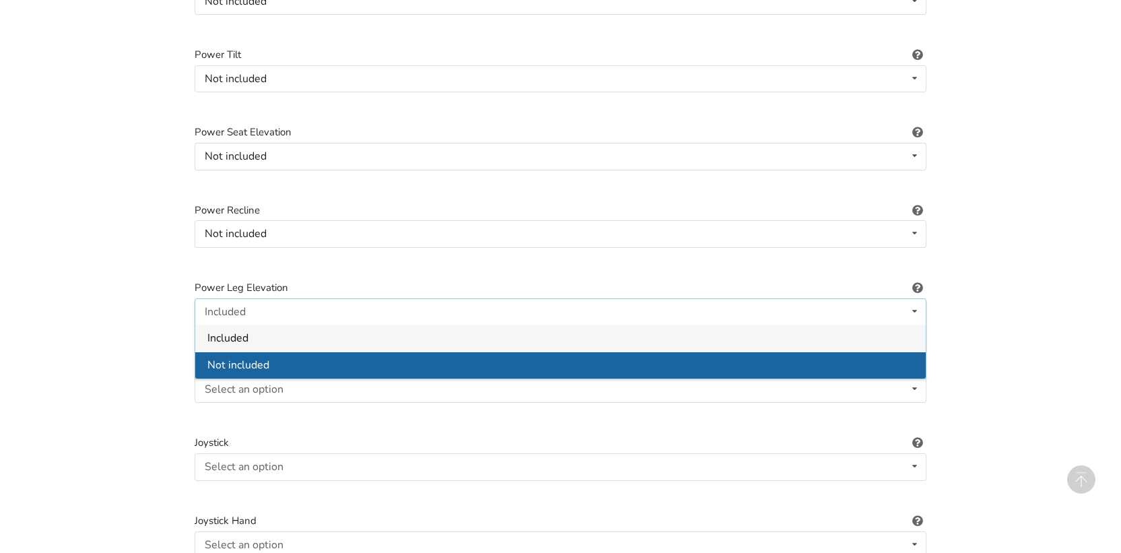
click at [910, 351] on div "Not included" at bounding box center [560, 364] width 730 height 27
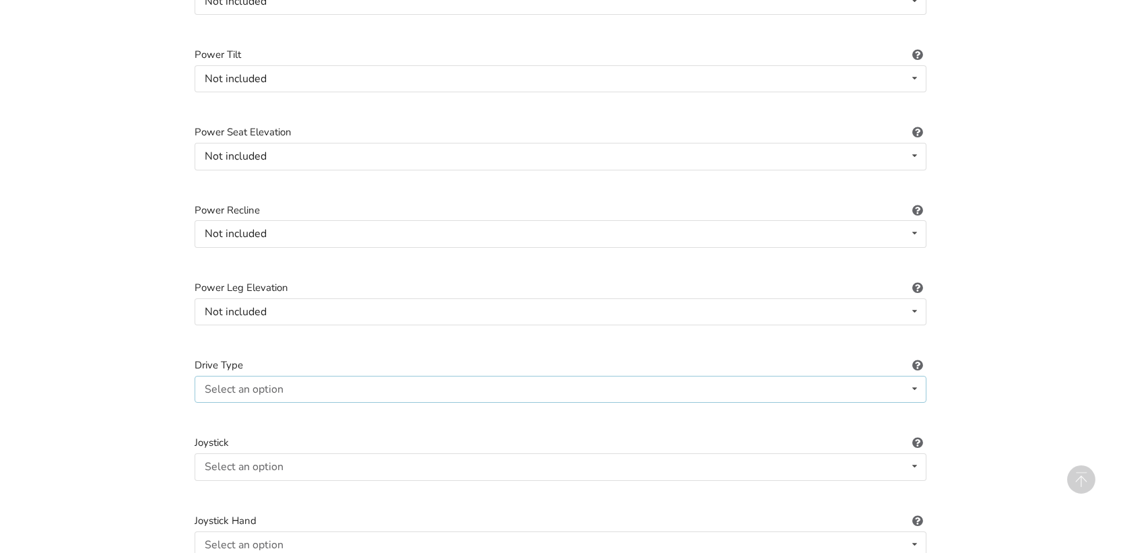
click at [917, 376] on icon at bounding box center [915, 388] width 20 height 25
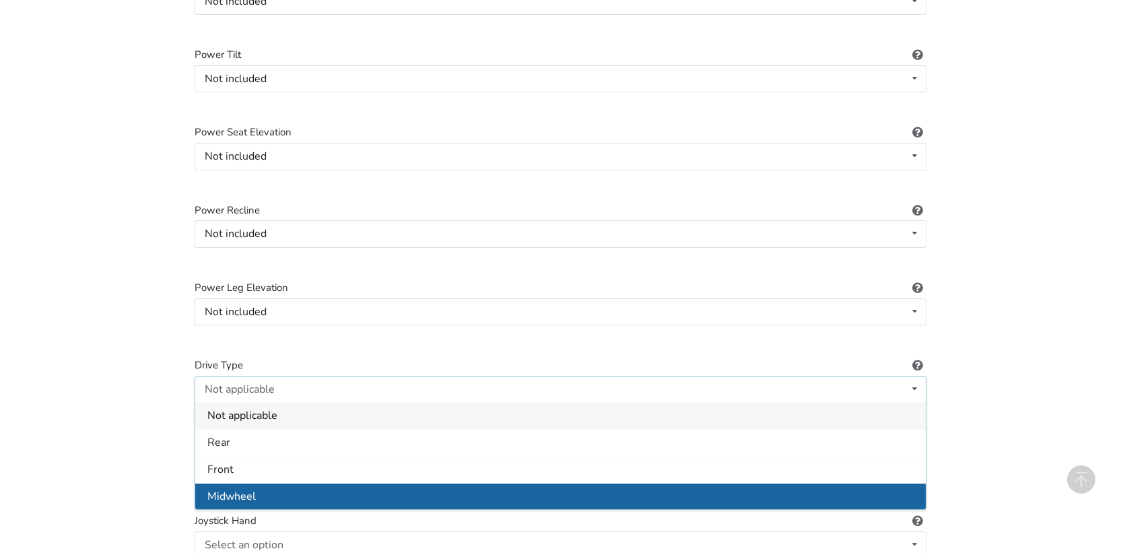
click at [844, 488] on div "Midwheel" at bounding box center [560, 496] width 730 height 27
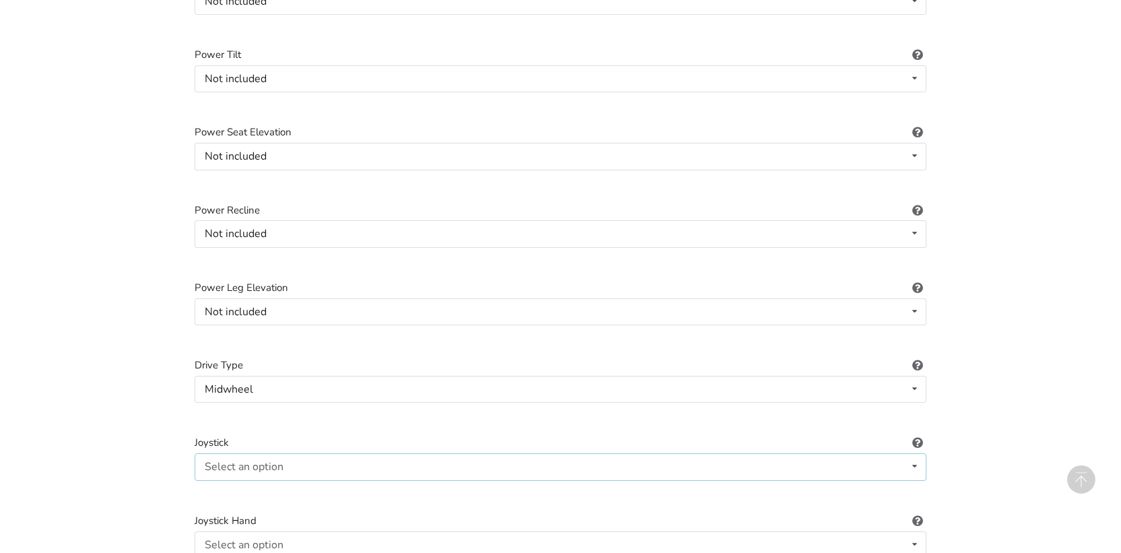
click at [912, 456] on icon at bounding box center [915, 466] width 20 height 25
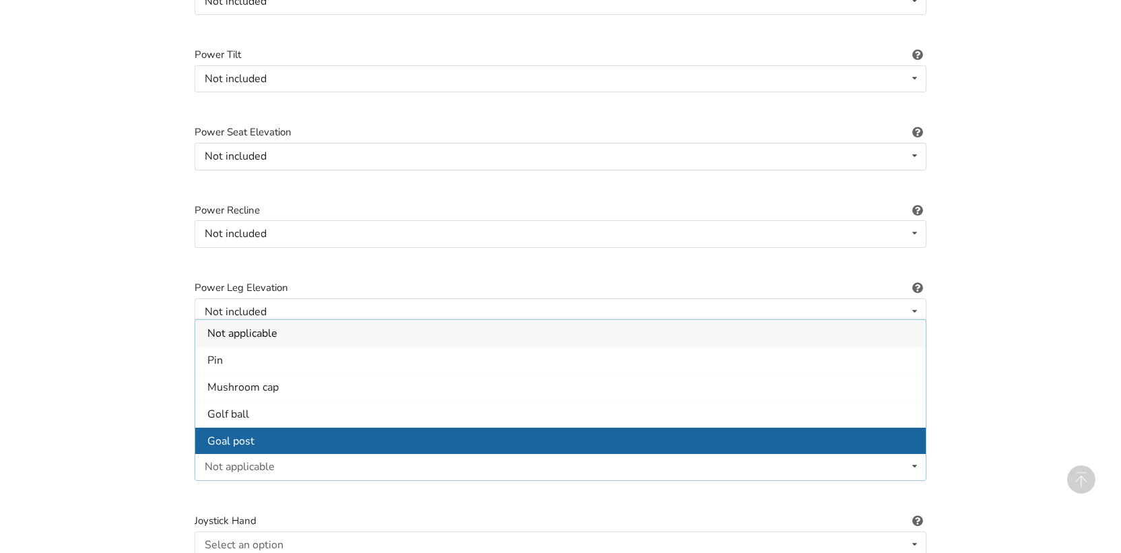
click at [860, 427] on div "Goal post" at bounding box center [560, 440] width 730 height 27
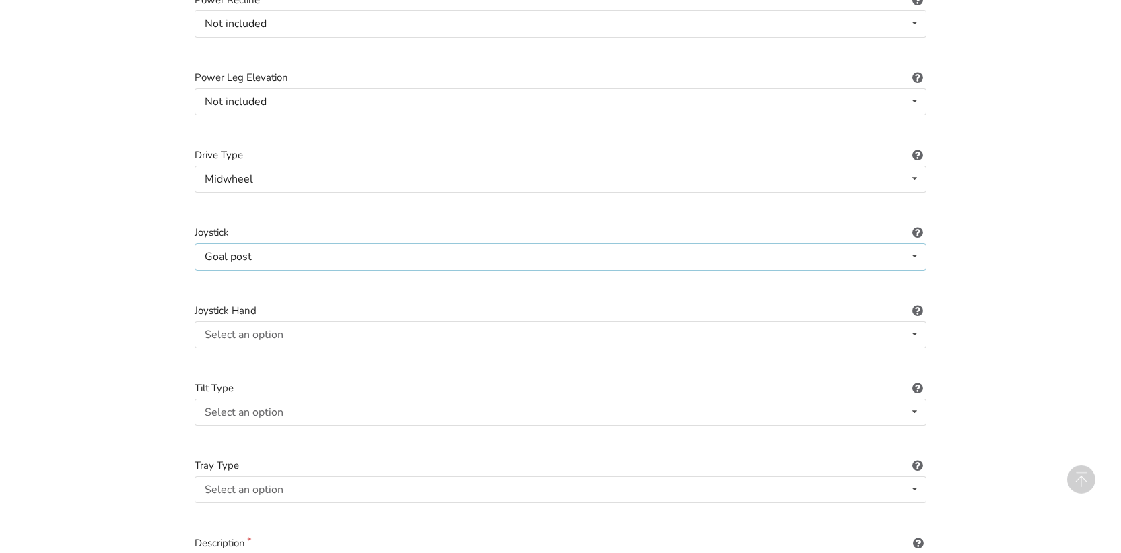
scroll to position [1691, 0]
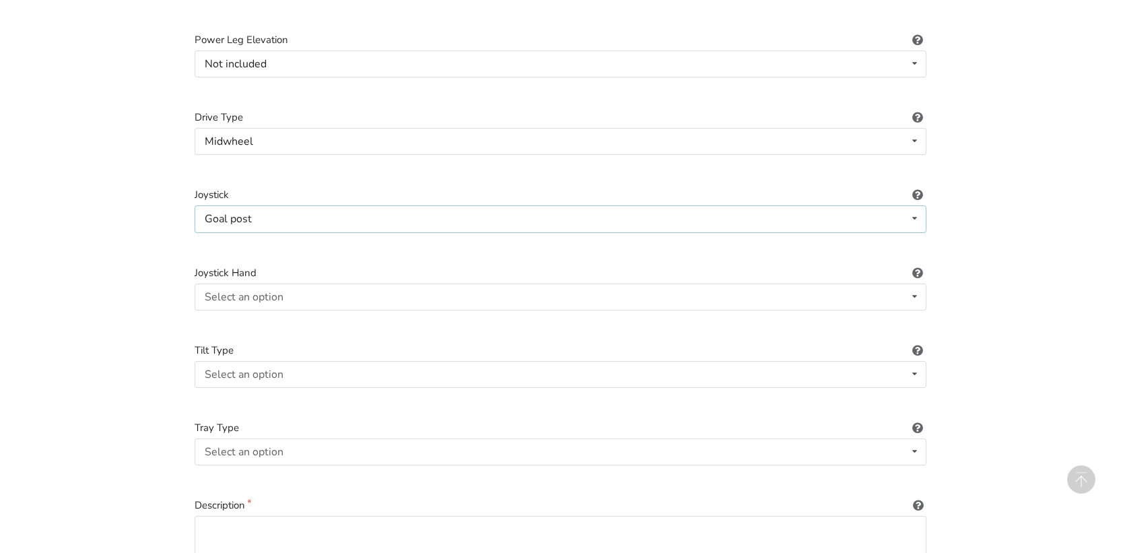
click at [915, 207] on icon at bounding box center [915, 218] width 20 height 25
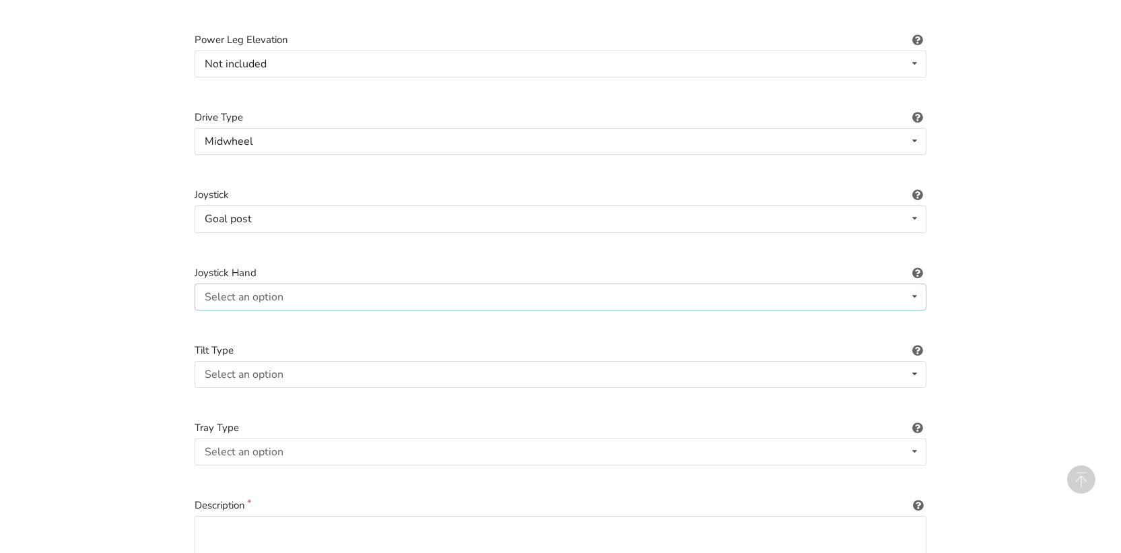
click at [915, 284] on icon at bounding box center [915, 296] width 20 height 25
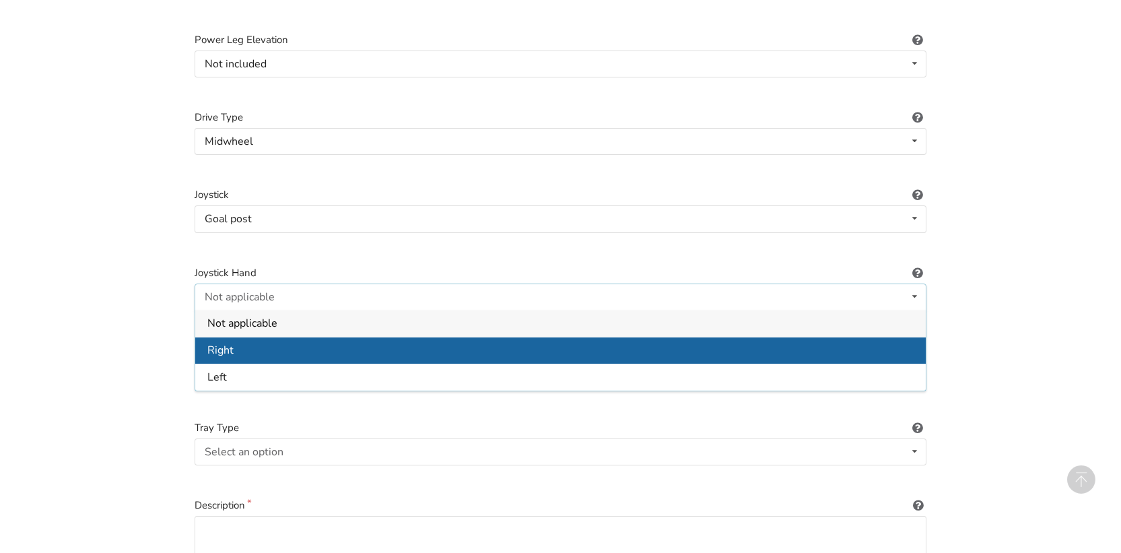
click at [907, 337] on div "Right" at bounding box center [560, 350] width 730 height 27
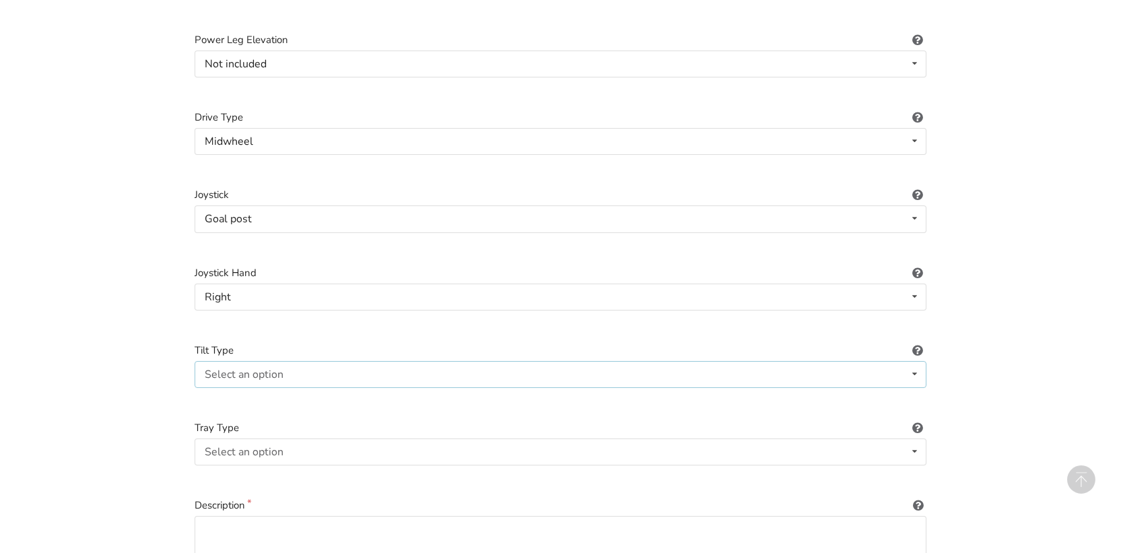
click at [913, 363] on icon at bounding box center [915, 373] width 20 height 25
click at [903, 394] on div "Not applicable" at bounding box center [560, 400] width 730 height 27
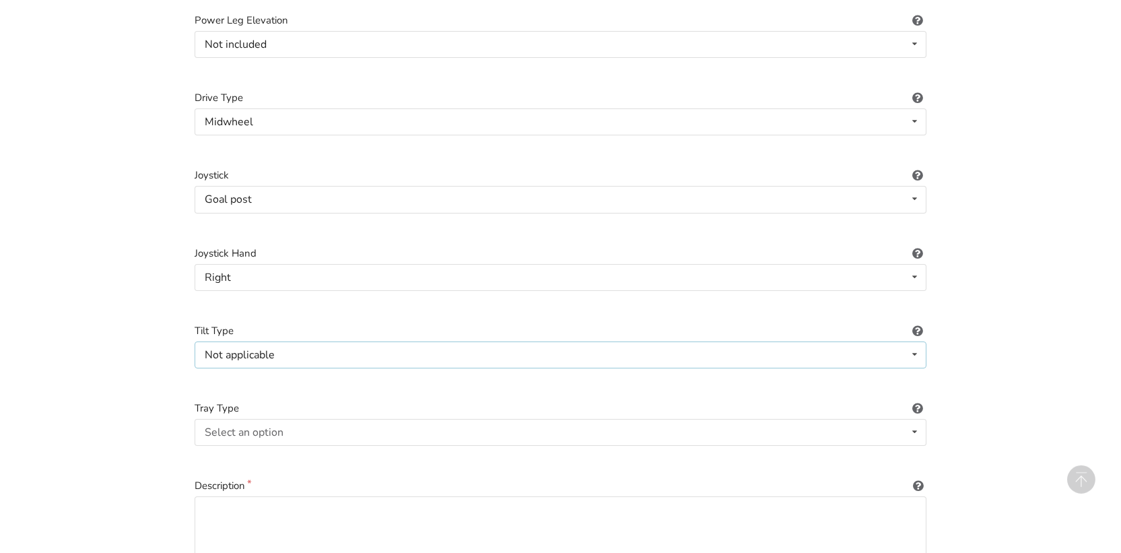
scroll to position [1810, 0]
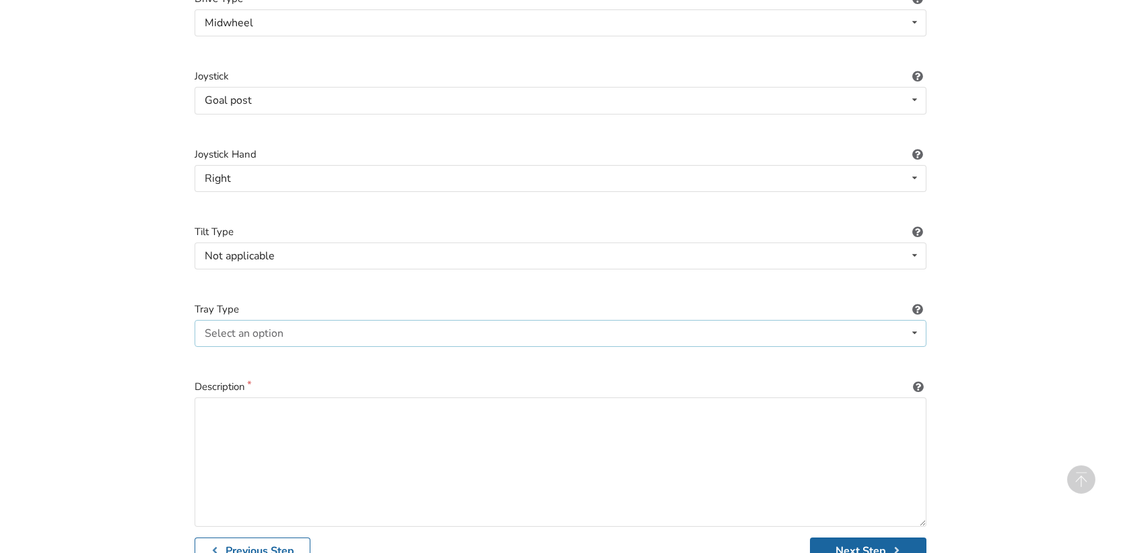
click at [912, 323] on icon at bounding box center [915, 332] width 20 height 25
click at [907, 346] on div "None" at bounding box center [560, 359] width 730 height 27
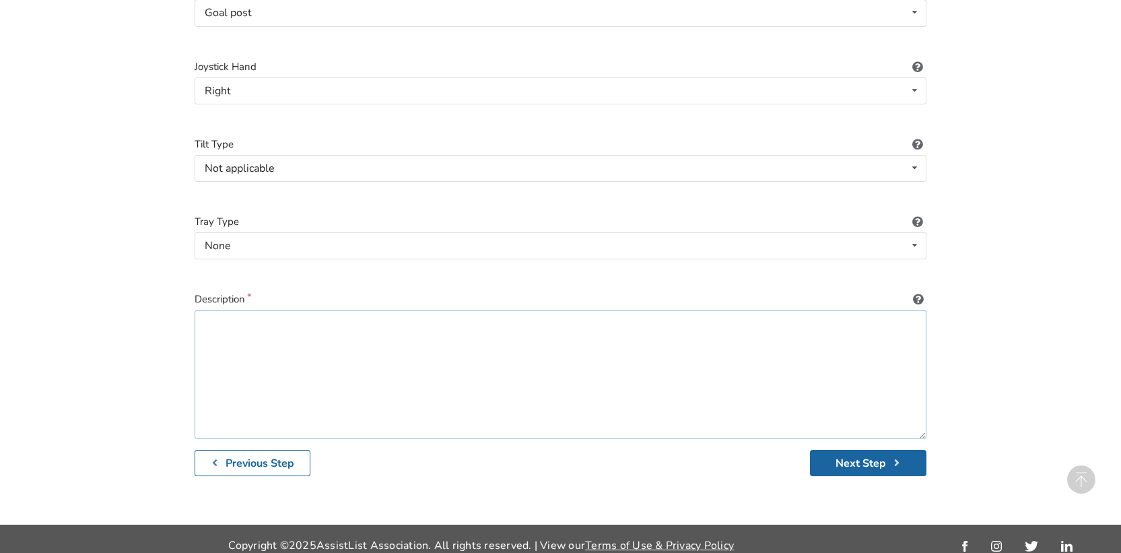
click at [856, 341] on textarea at bounding box center [561, 374] width 732 height 129
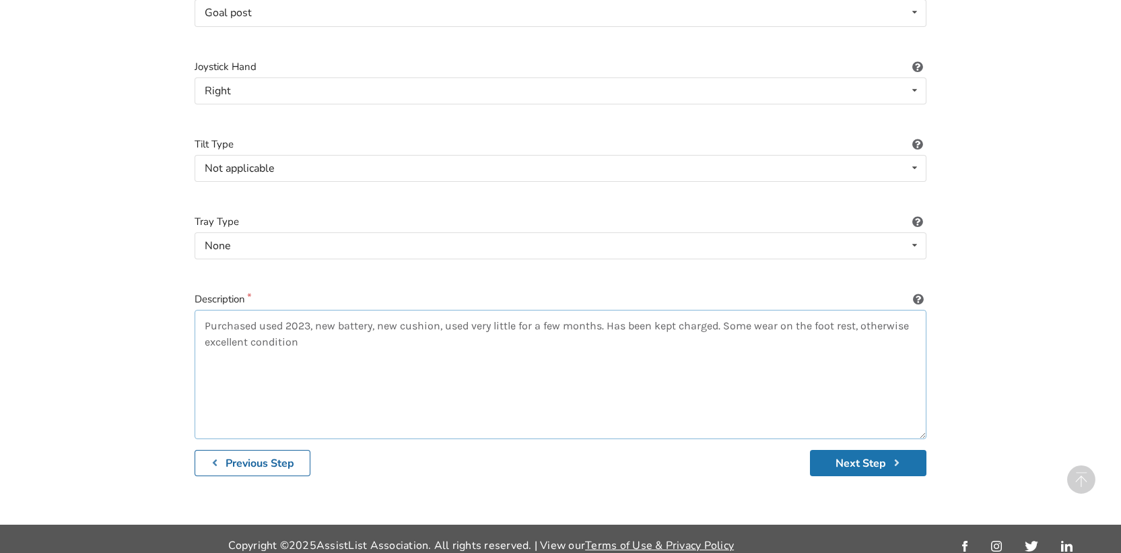
type textarea "Purchased used 2023, new battery, new cushion, used very little for a few month…"
click at [878, 452] on button "Next Step" at bounding box center [868, 463] width 116 height 26
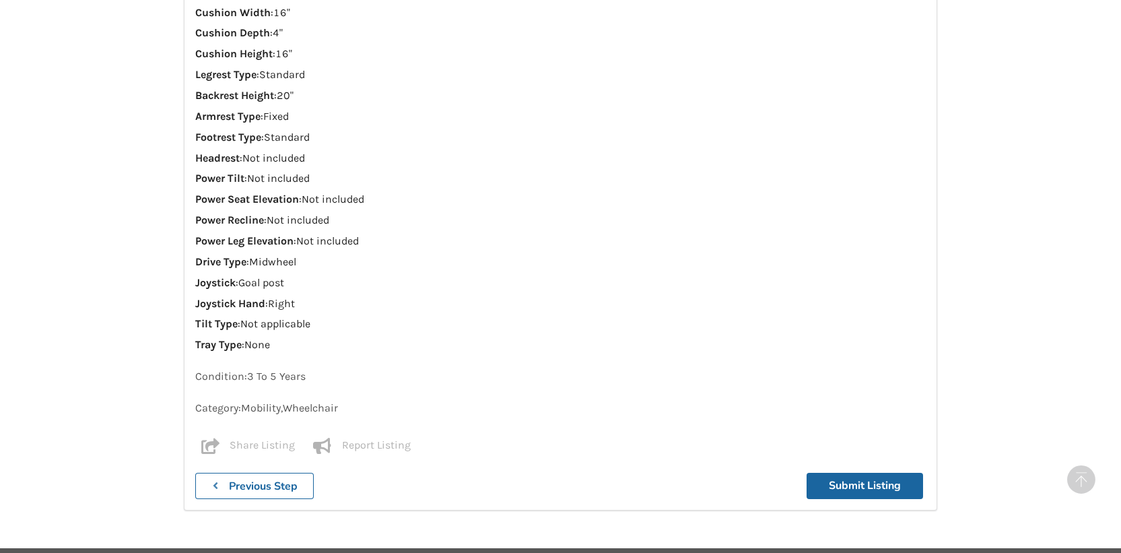
scroll to position [1647, 0]
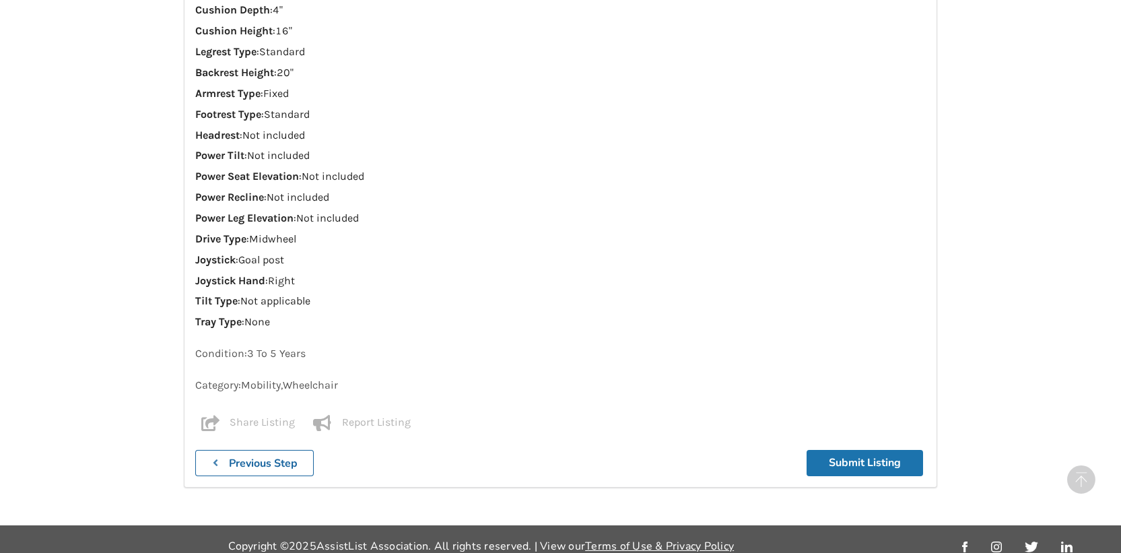
click at [845, 450] on button "Submit Listing" at bounding box center [864, 463] width 116 height 26
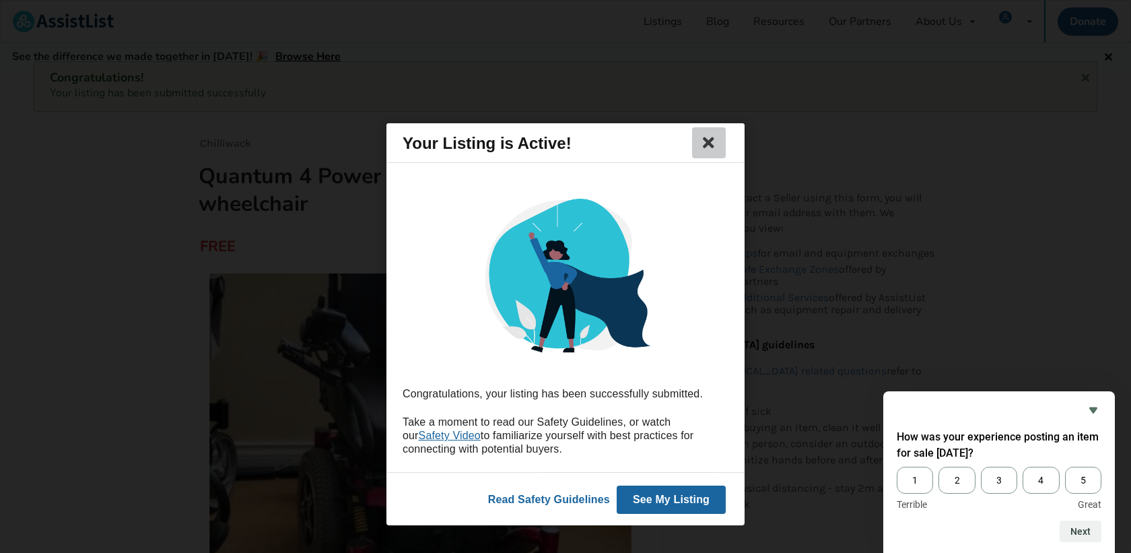
click at [707, 142] on icon at bounding box center [708, 143] width 19 height 16
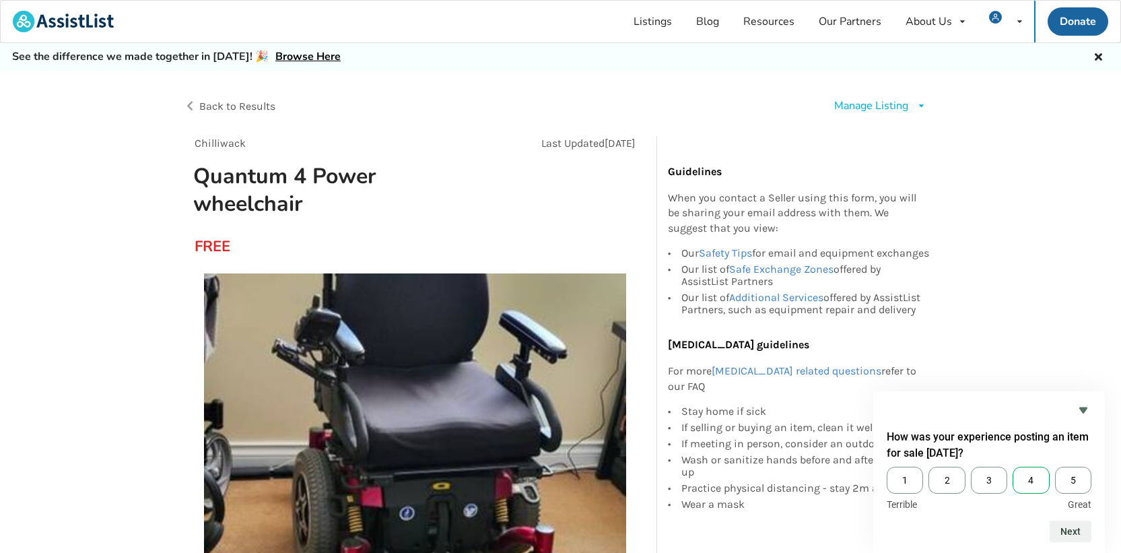
click at [1035, 481] on span "4" at bounding box center [1030, 479] width 36 height 27
click at [1012, 466] on input "4" at bounding box center [1012, 466] width 0 height 0
click at [1073, 530] on button "Next" at bounding box center [1070, 531] width 42 height 22
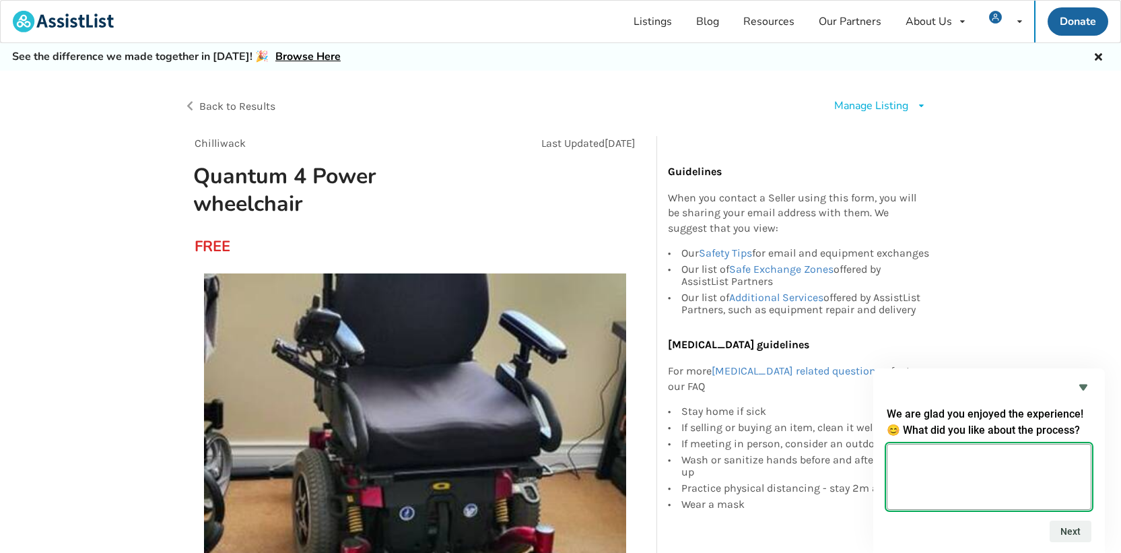
click at [1058, 462] on textarea at bounding box center [988, 477] width 205 height 66
type textarea "Straightforward"
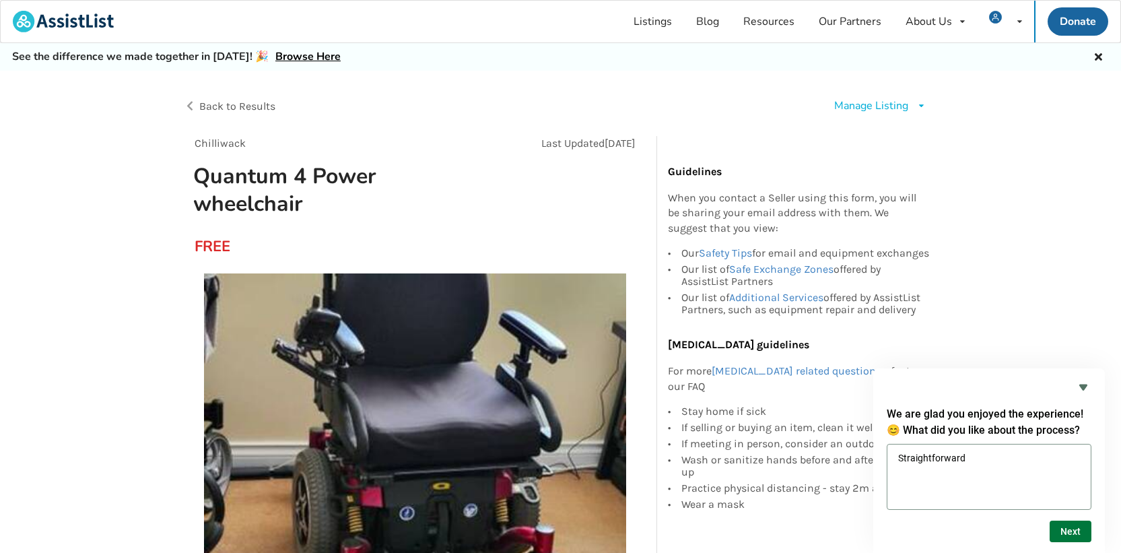
click at [1078, 530] on button "Next" at bounding box center [1070, 531] width 42 height 22
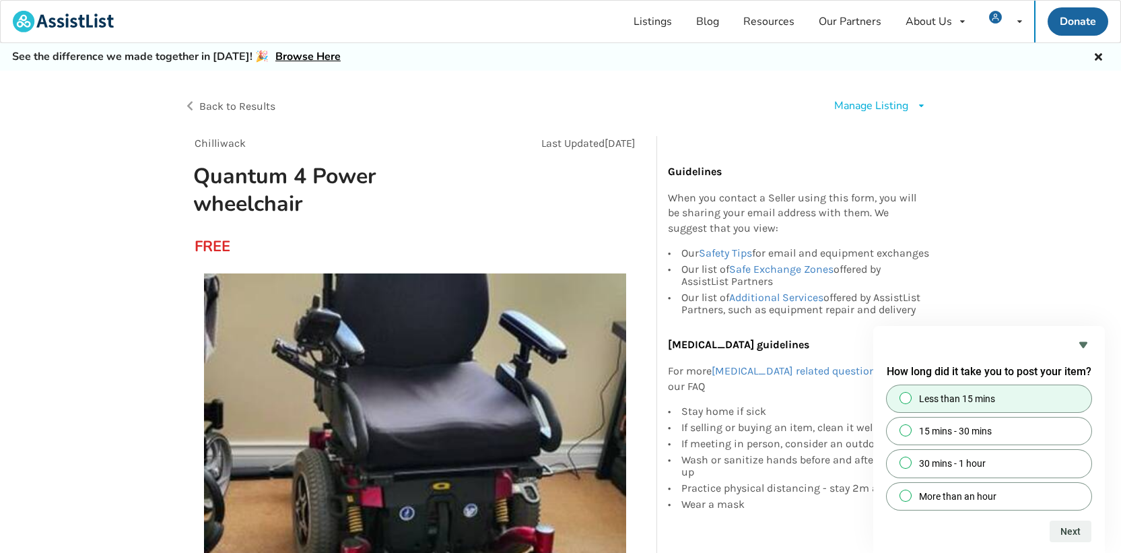
click at [1039, 398] on label "Less than 15 mins" at bounding box center [988, 398] width 205 height 27
click at [910, 398] on input "Less than 15 mins" at bounding box center [905, 397] width 9 height 9
radio input "true"
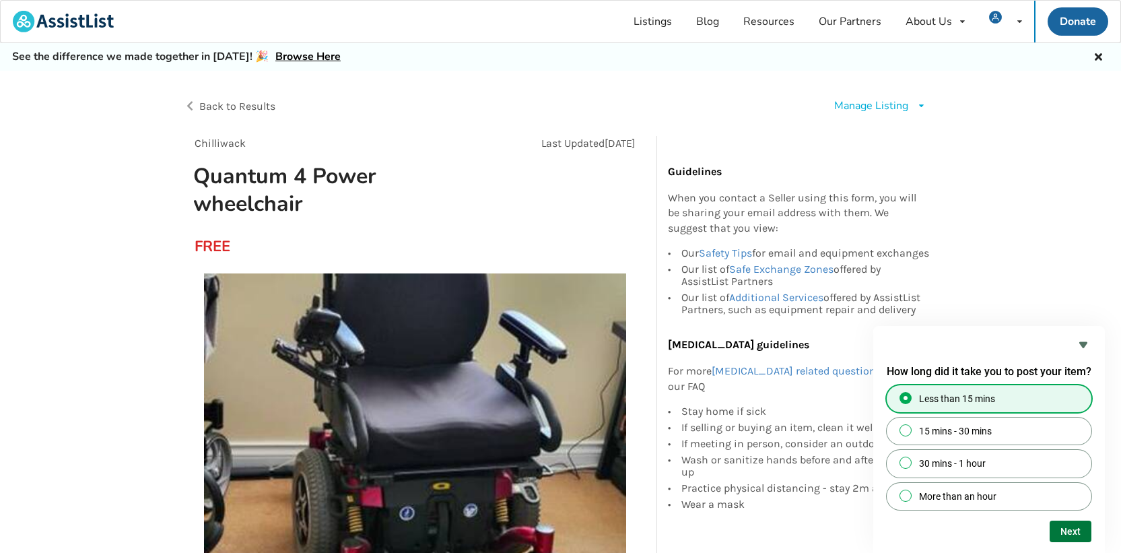
click at [1074, 530] on button "Next" at bounding box center [1070, 531] width 42 height 22
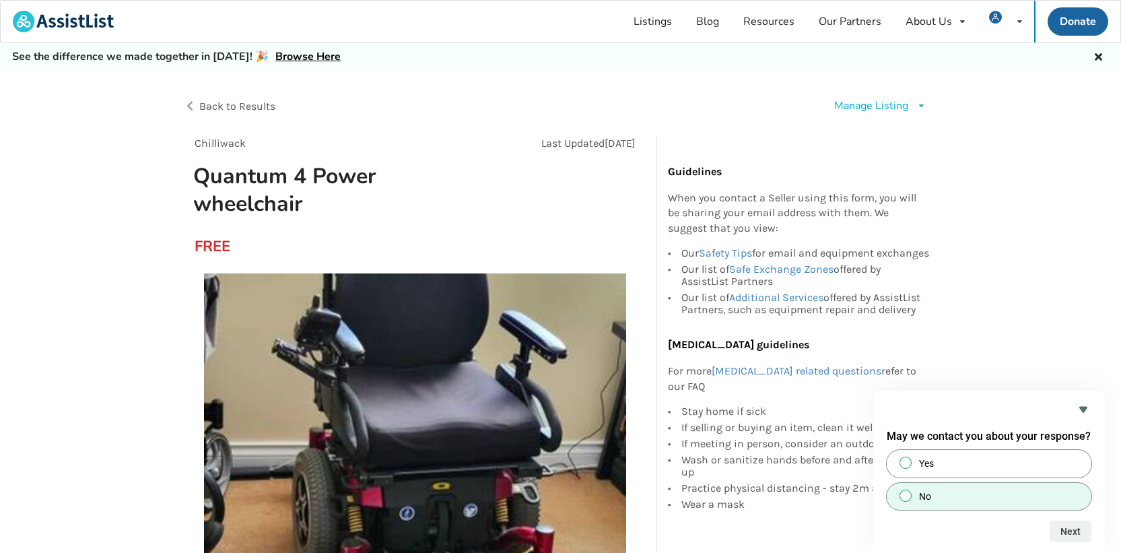
click at [1002, 496] on label "No" at bounding box center [988, 496] width 205 height 27
click at [910, 496] on input "No" at bounding box center [905, 495] width 9 height 9
radio input "true"
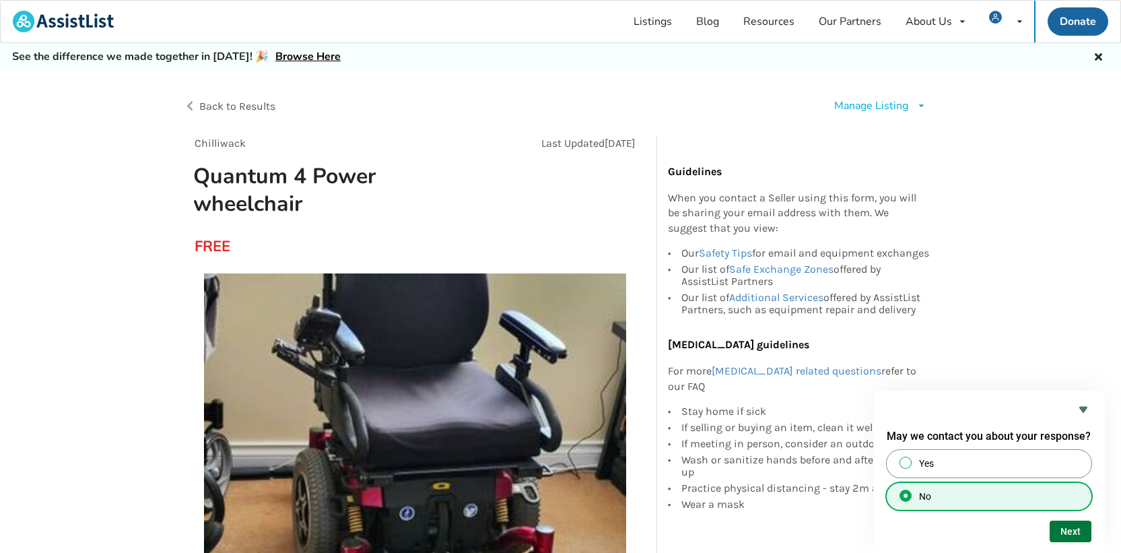
click at [1067, 528] on button "Next" at bounding box center [1070, 531] width 42 height 22
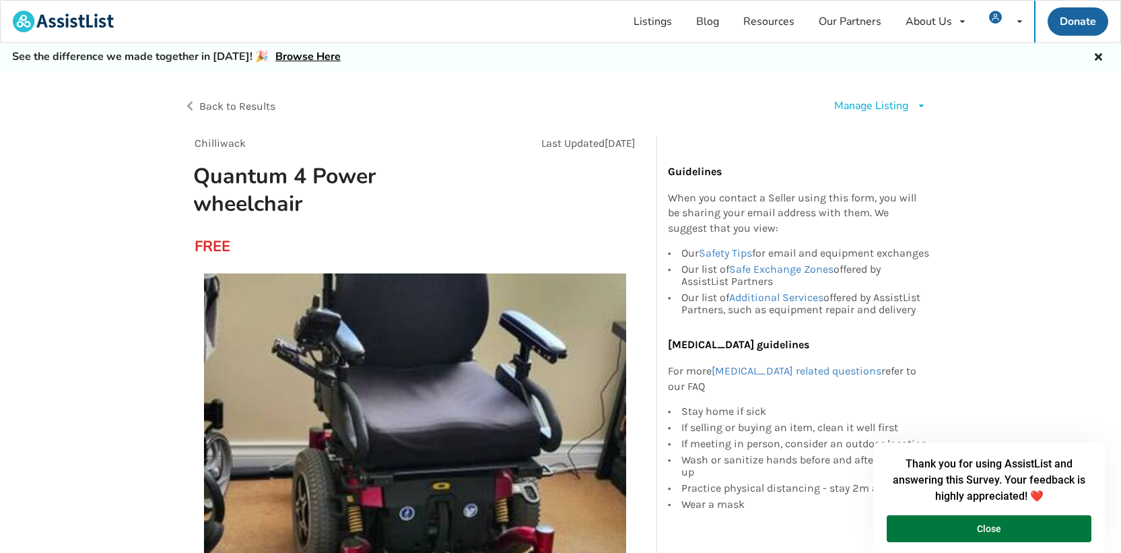
click at [1066, 526] on button "Close" at bounding box center [988, 528] width 205 height 27
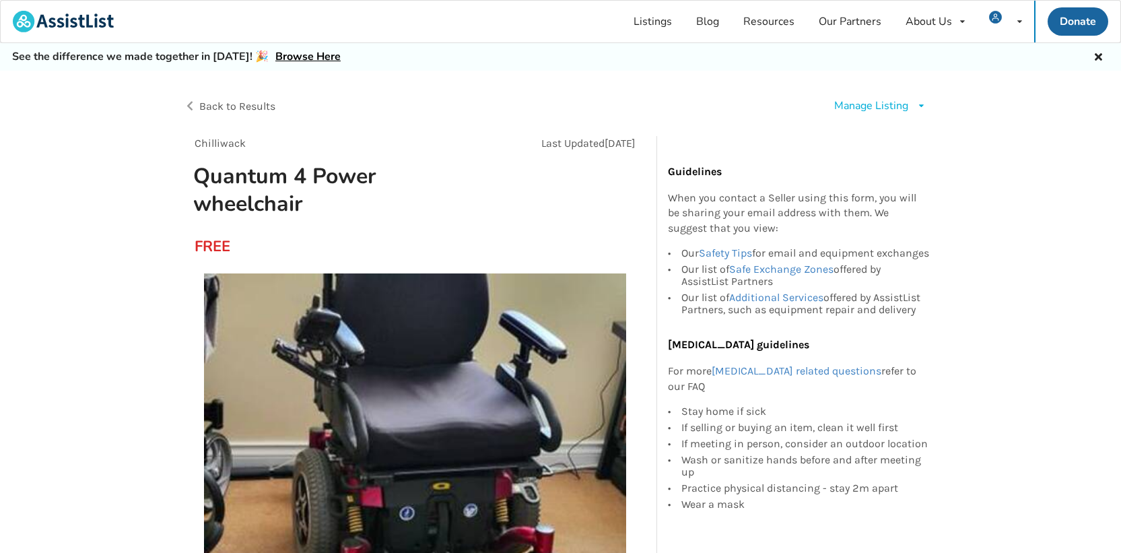
click at [1100, 55] on icon at bounding box center [1098, 55] width 13 height 11
